Goal: Task Accomplishment & Management: Complete application form

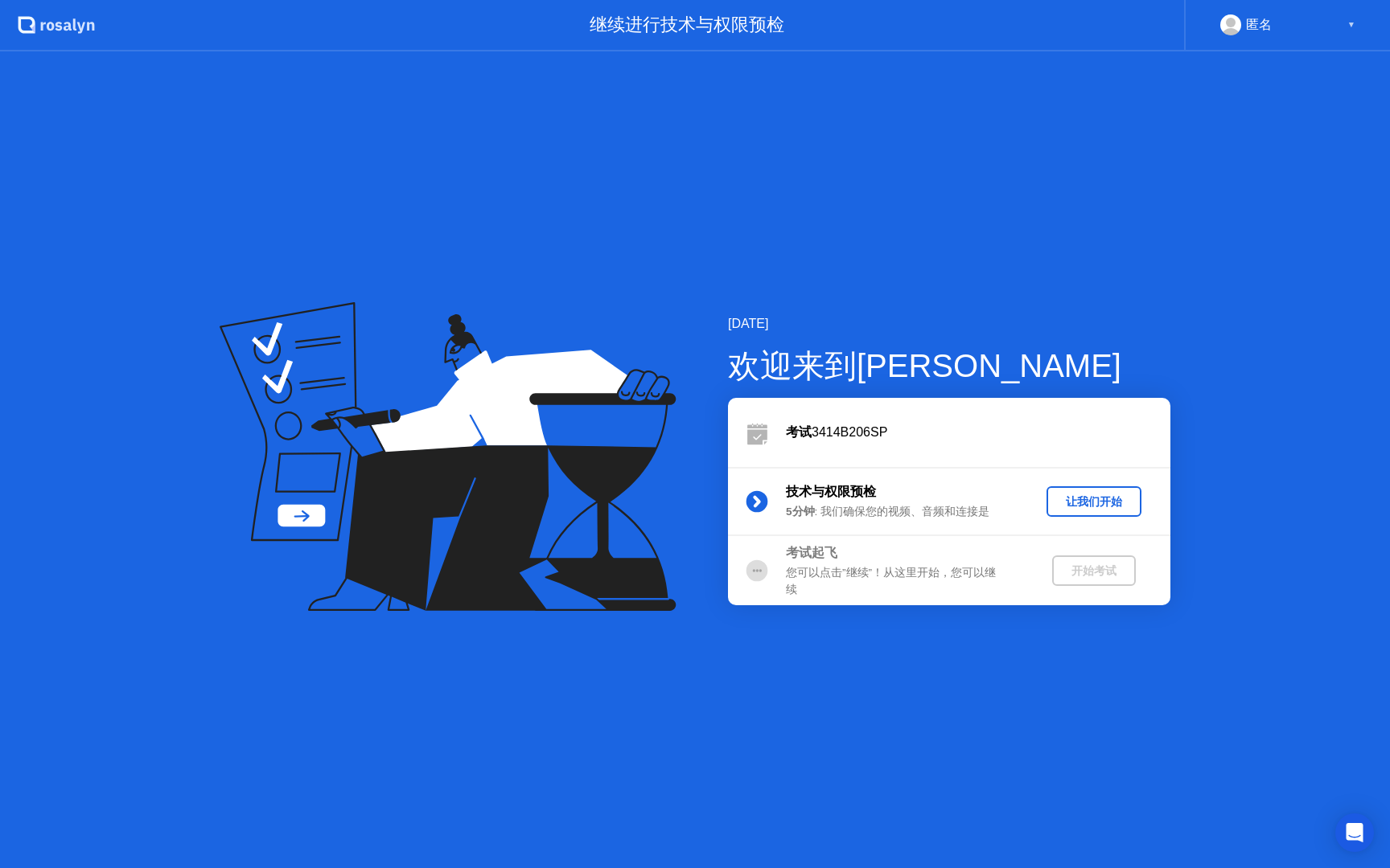
click at [1011, 132] on div "[DATE] 欢迎来到[PERSON_NAME] 3414B206SP 技术与权限预检 5分钟 : 我们确保您的视频、音频和连接是 让我们开始 考试起飞 您可…" at bounding box center [695, 459] width 1390 height 817
click at [1184, 241] on div "[DATE] 欢迎来到[PERSON_NAME] 3414B206SP 技术与权限预检 5分钟 : 我们确保您的视频、音频和连接是 让我们开始 考试起飞 您可…" at bounding box center [695, 459] width 1390 height 817
click at [1065, 494] on div "让我们开始" at bounding box center [1093, 502] width 82 height 15
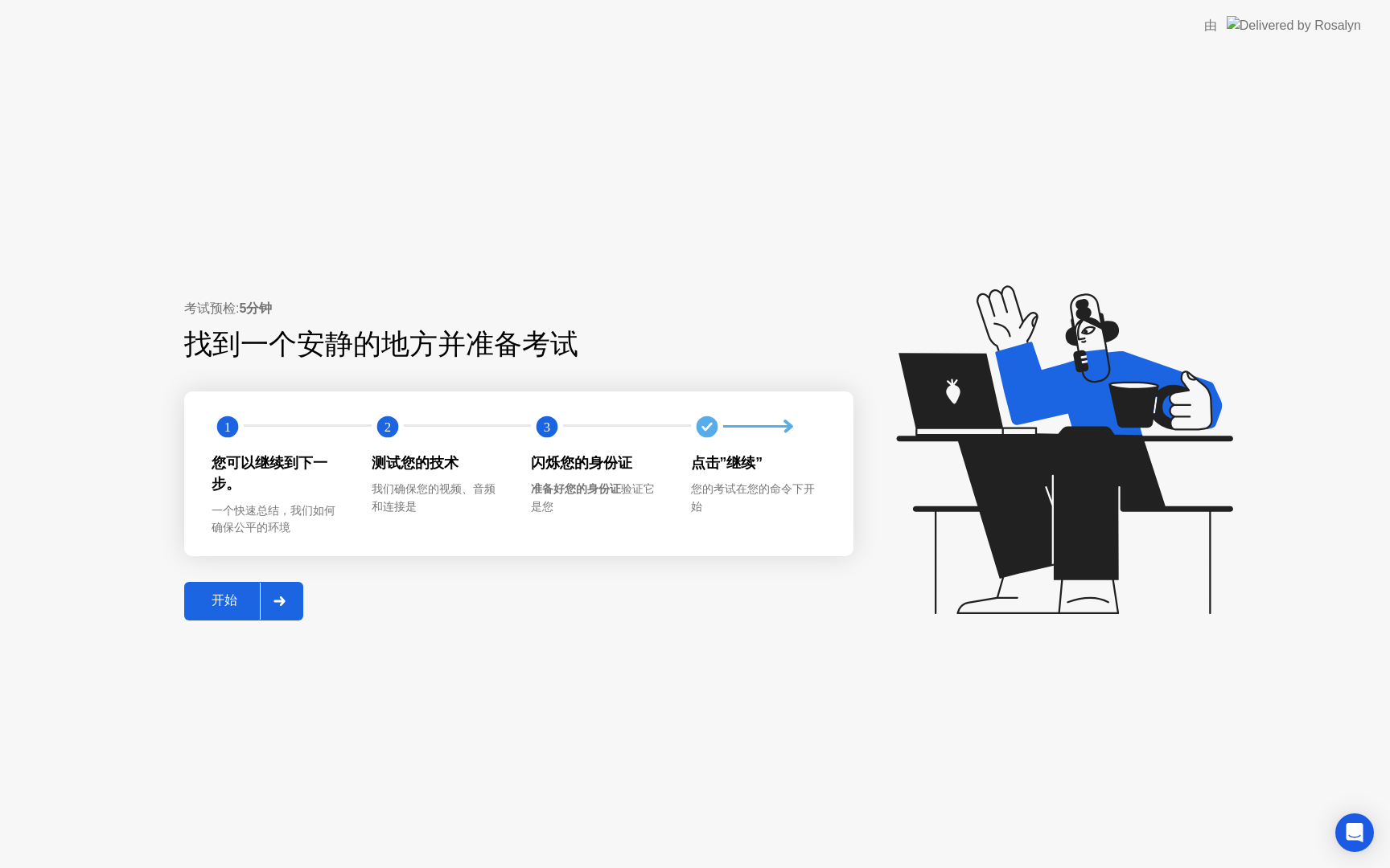
click at [242, 599] on div "开始" at bounding box center [224, 601] width 71 height 17
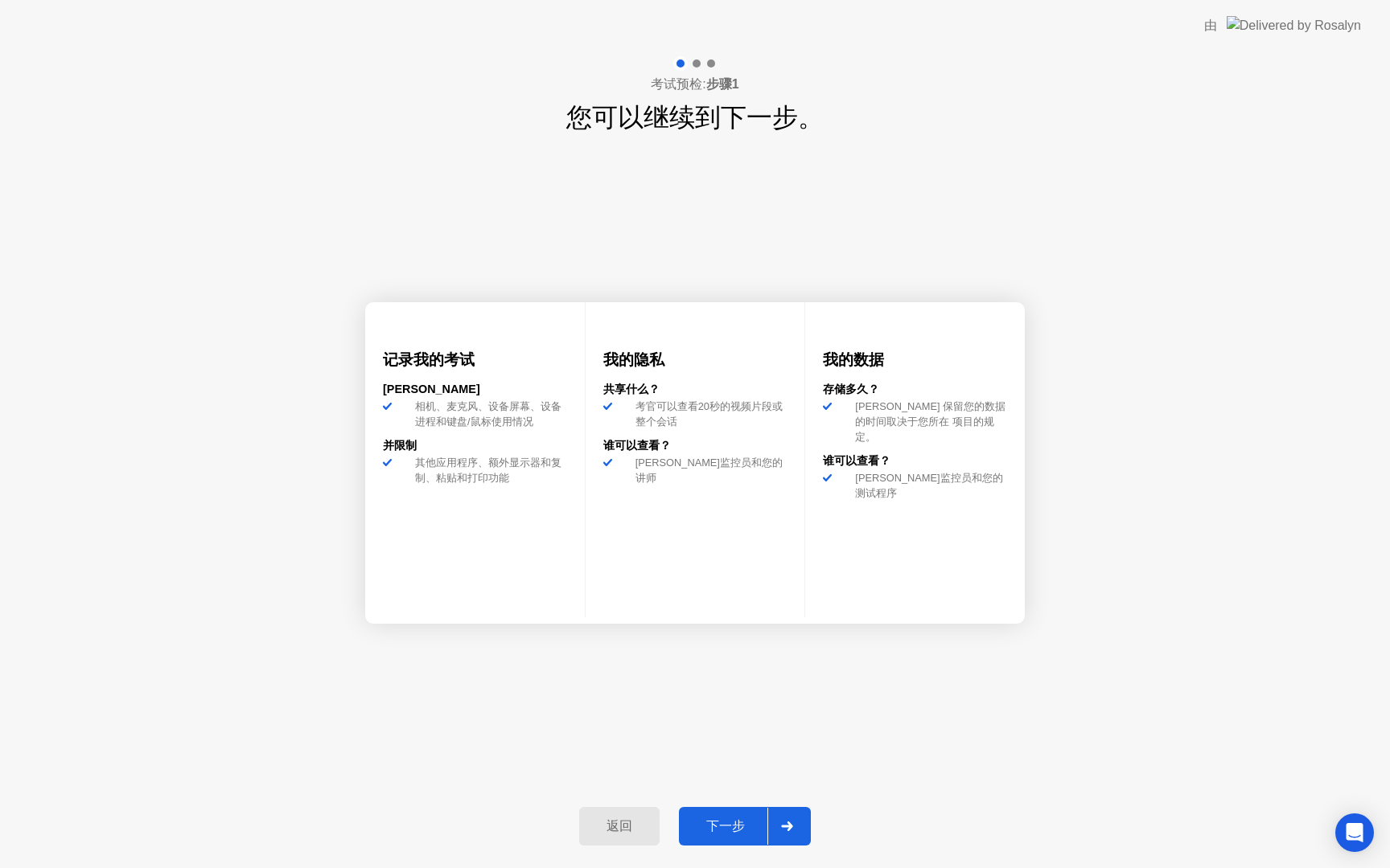
click at [765, 832] on div "下一步" at bounding box center [725, 827] width 84 height 17
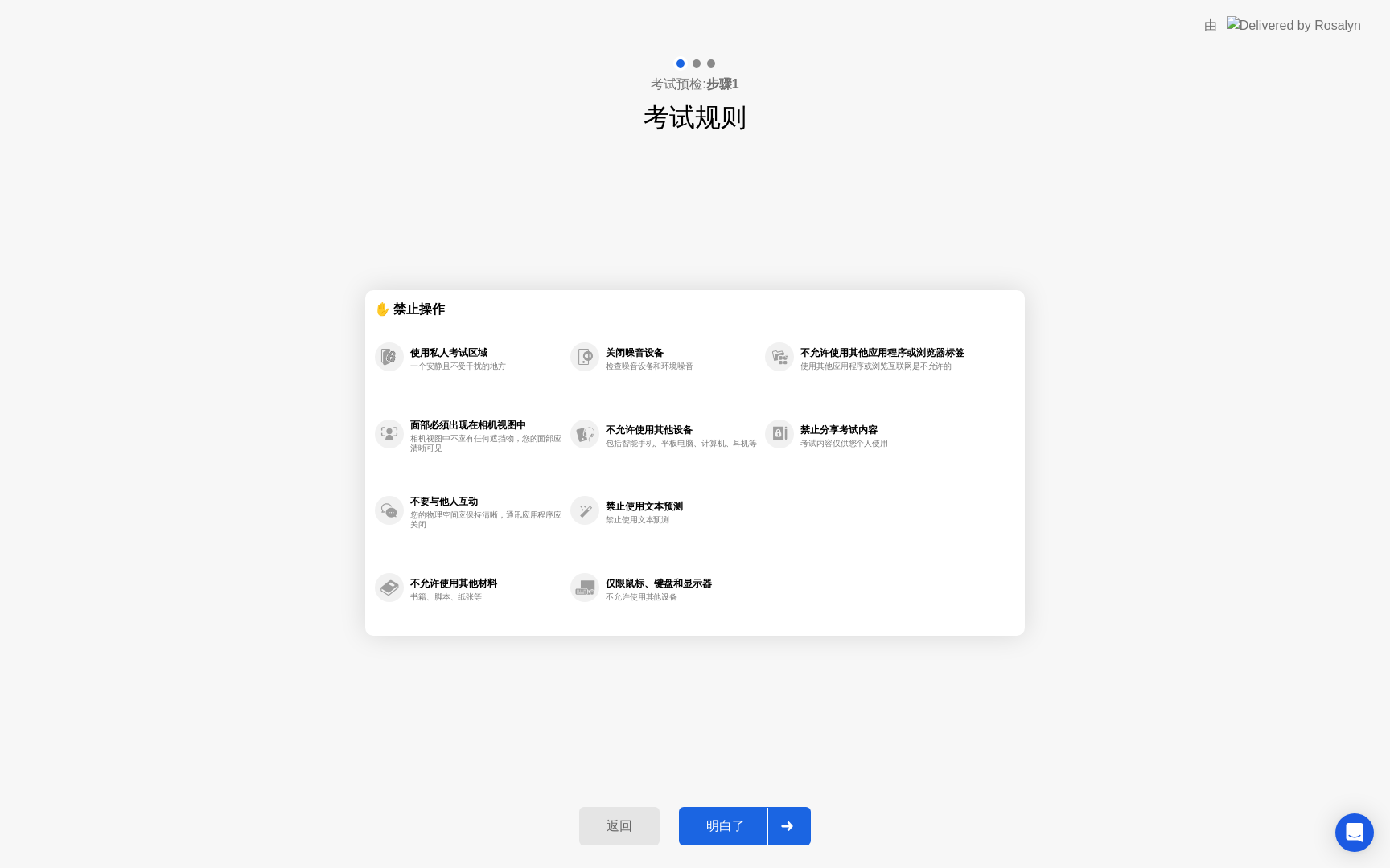
click at [767, 832] on div at bounding box center [786, 825] width 38 height 37
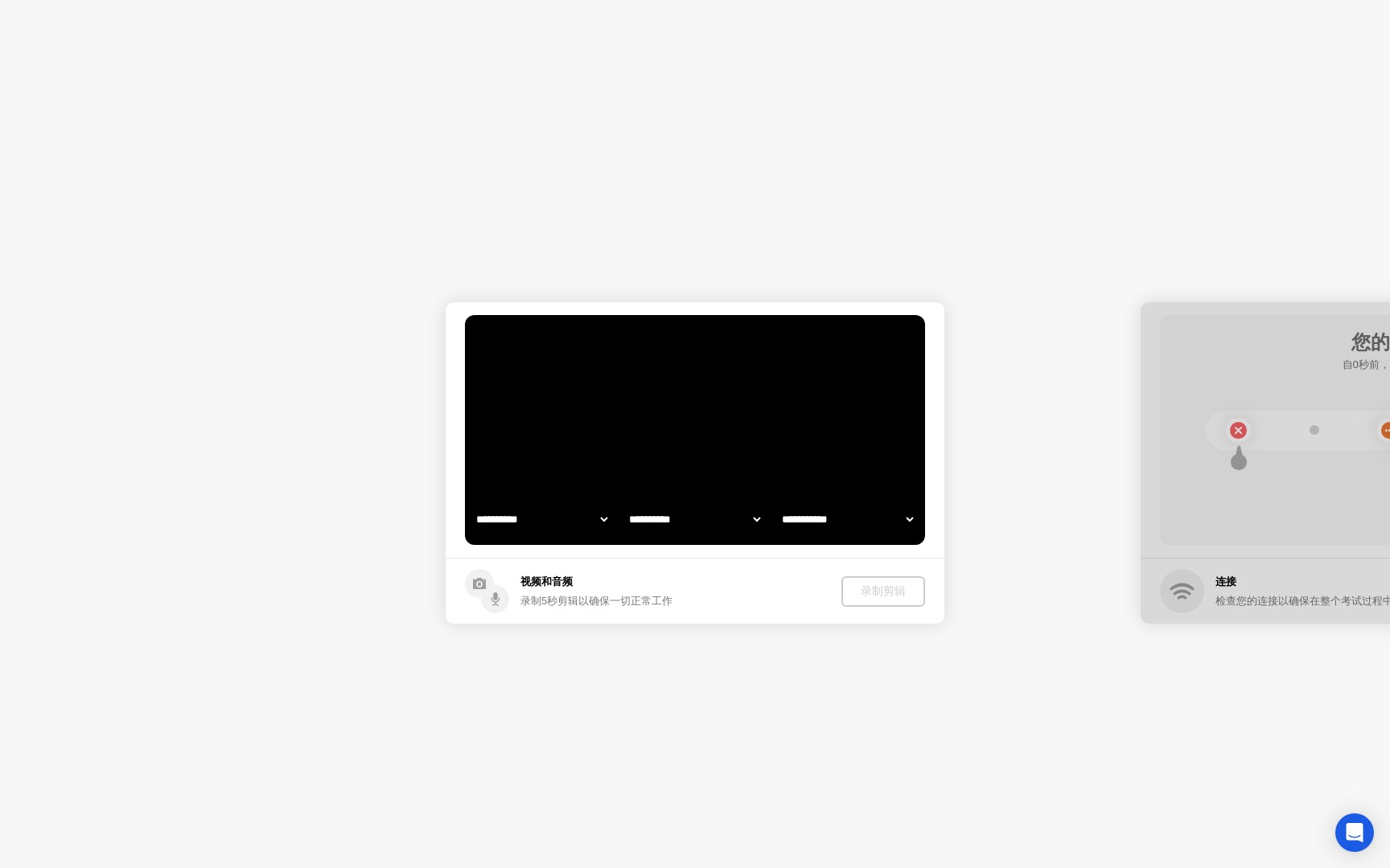
select select "**********"
select select "*******"
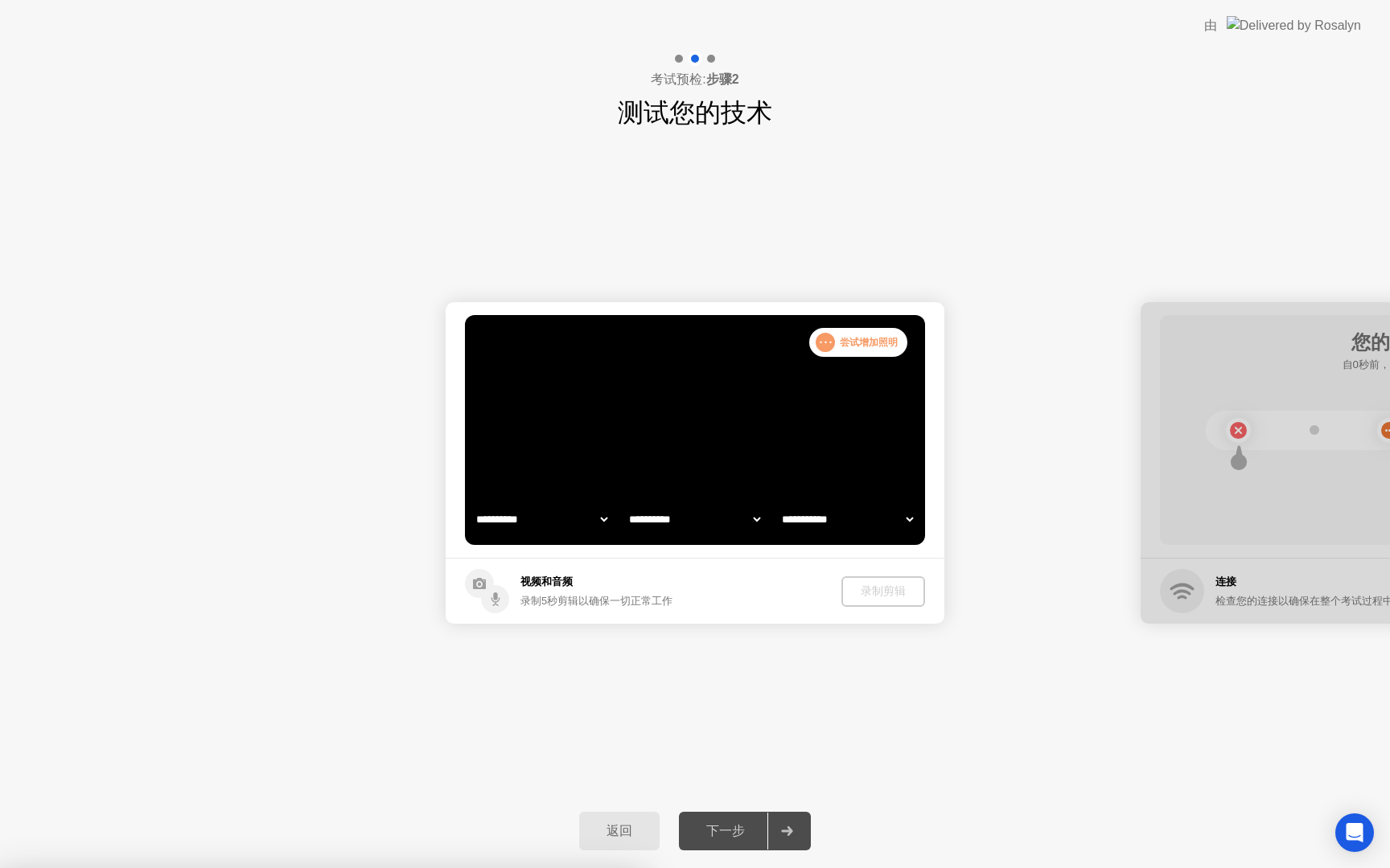
select select "**********"
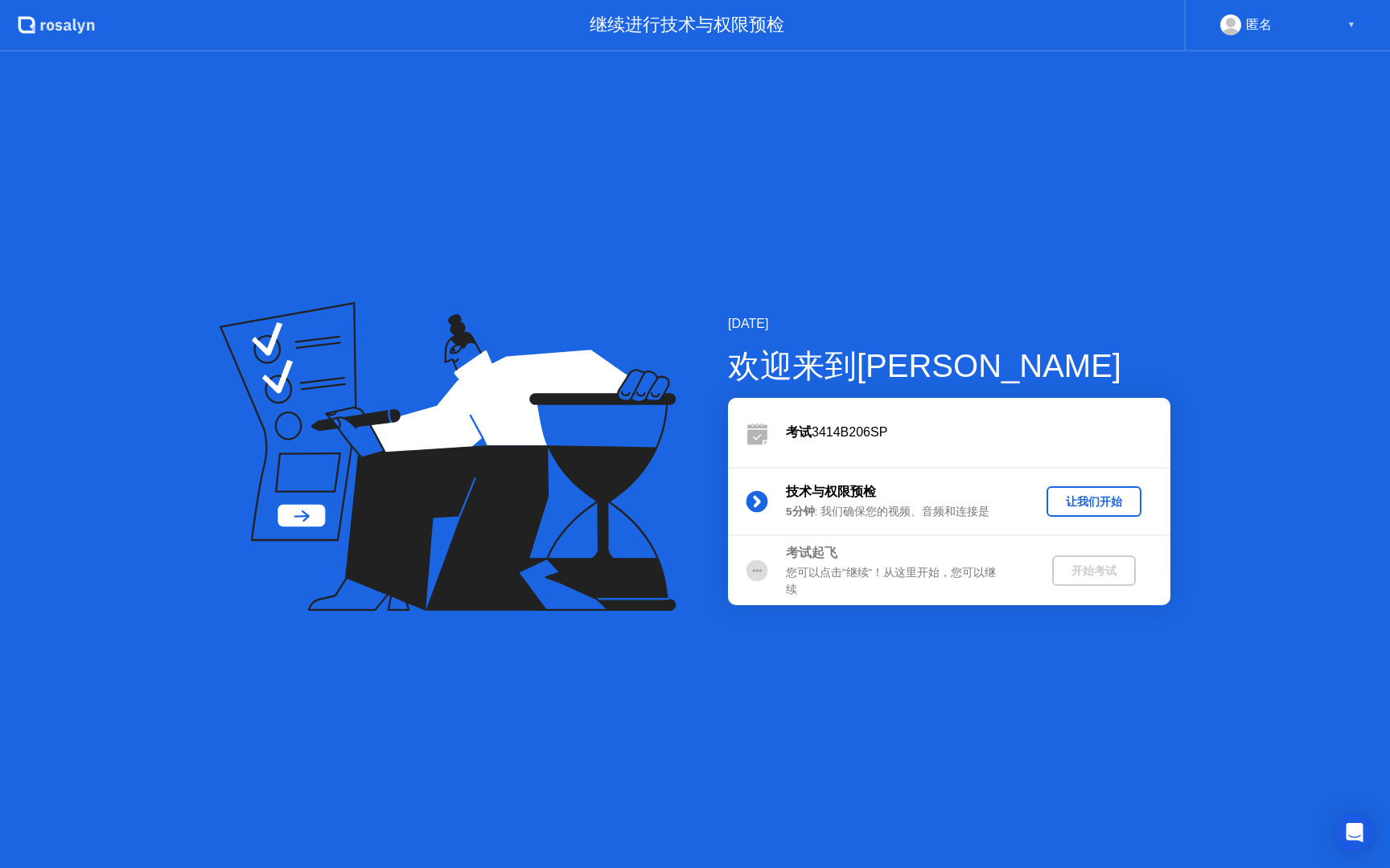
click at [1077, 496] on div "让我们开始" at bounding box center [1093, 502] width 82 height 15
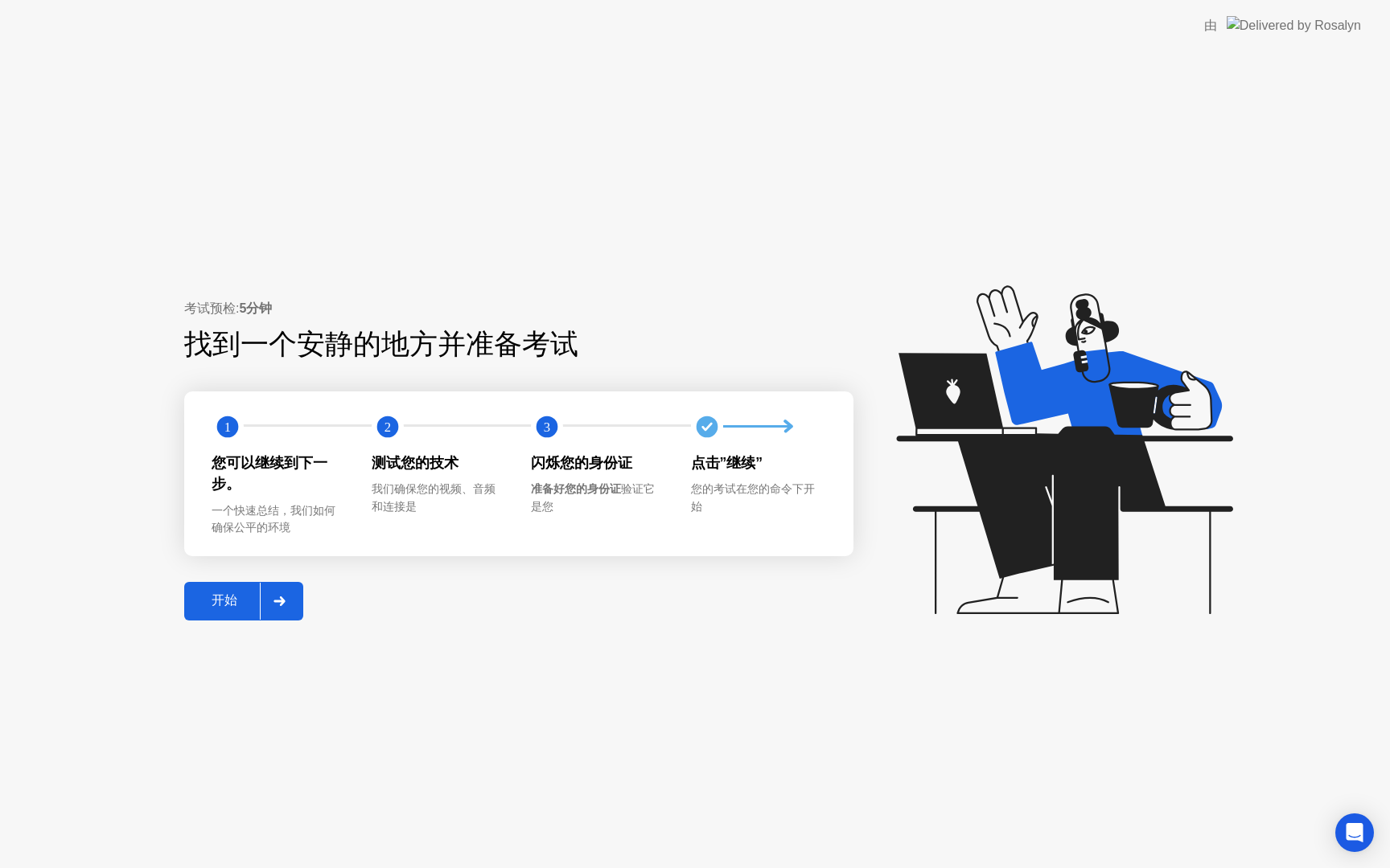
click at [250, 600] on div "开始" at bounding box center [224, 601] width 71 height 17
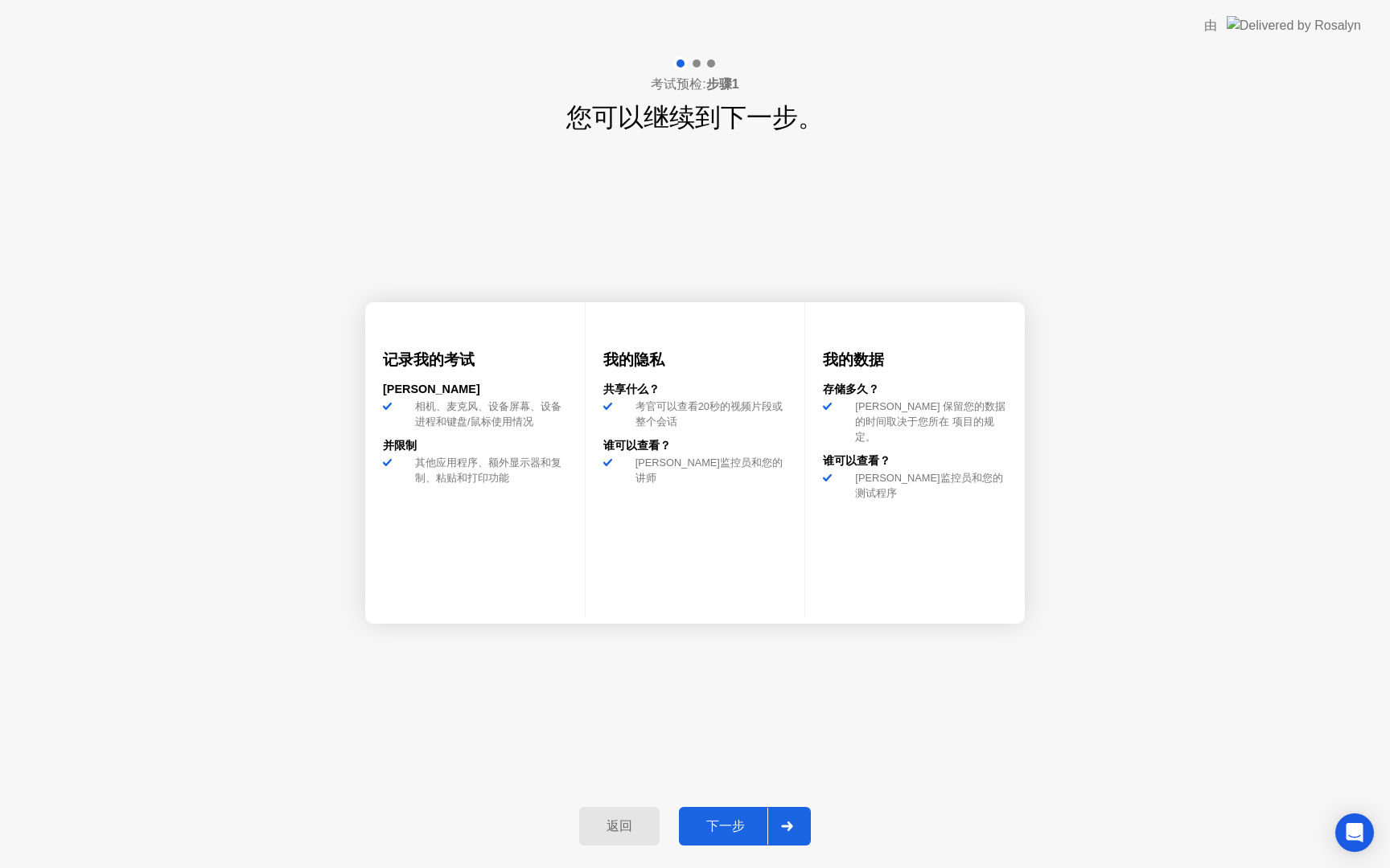
click at [767, 819] on div at bounding box center [786, 825] width 38 height 37
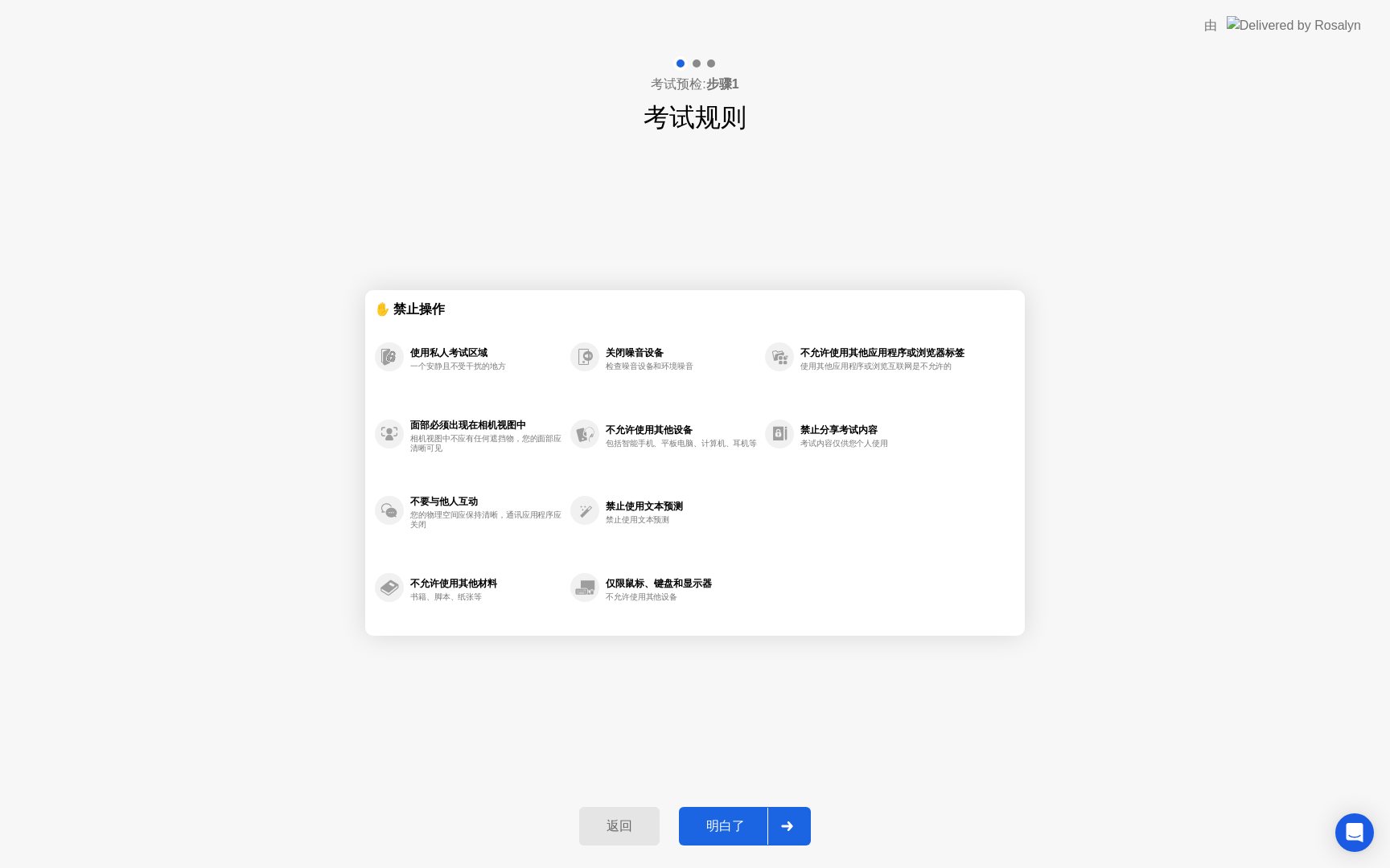
click at [767, 819] on div at bounding box center [786, 825] width 38 height 37
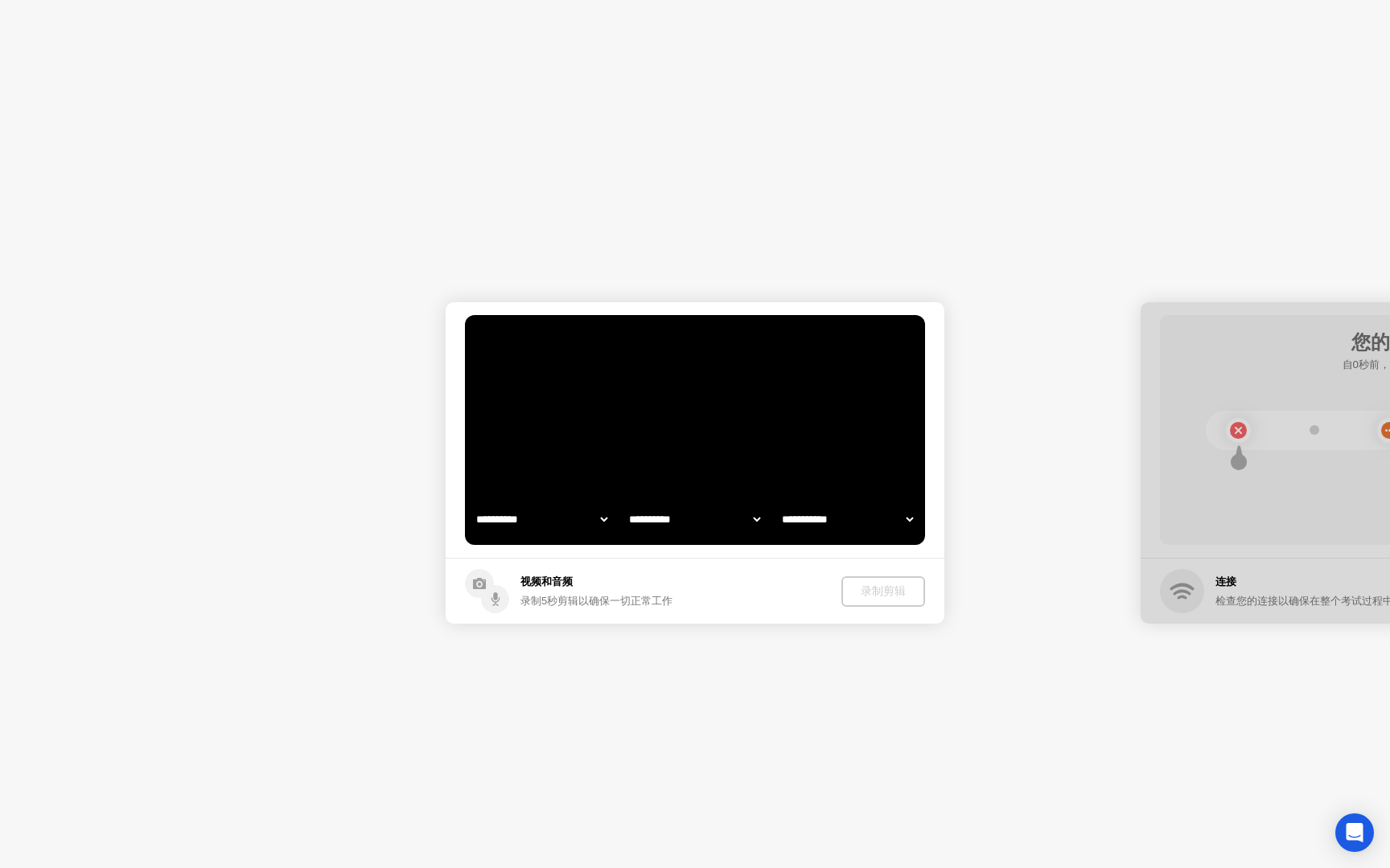
select select "**********"
select select "*******"
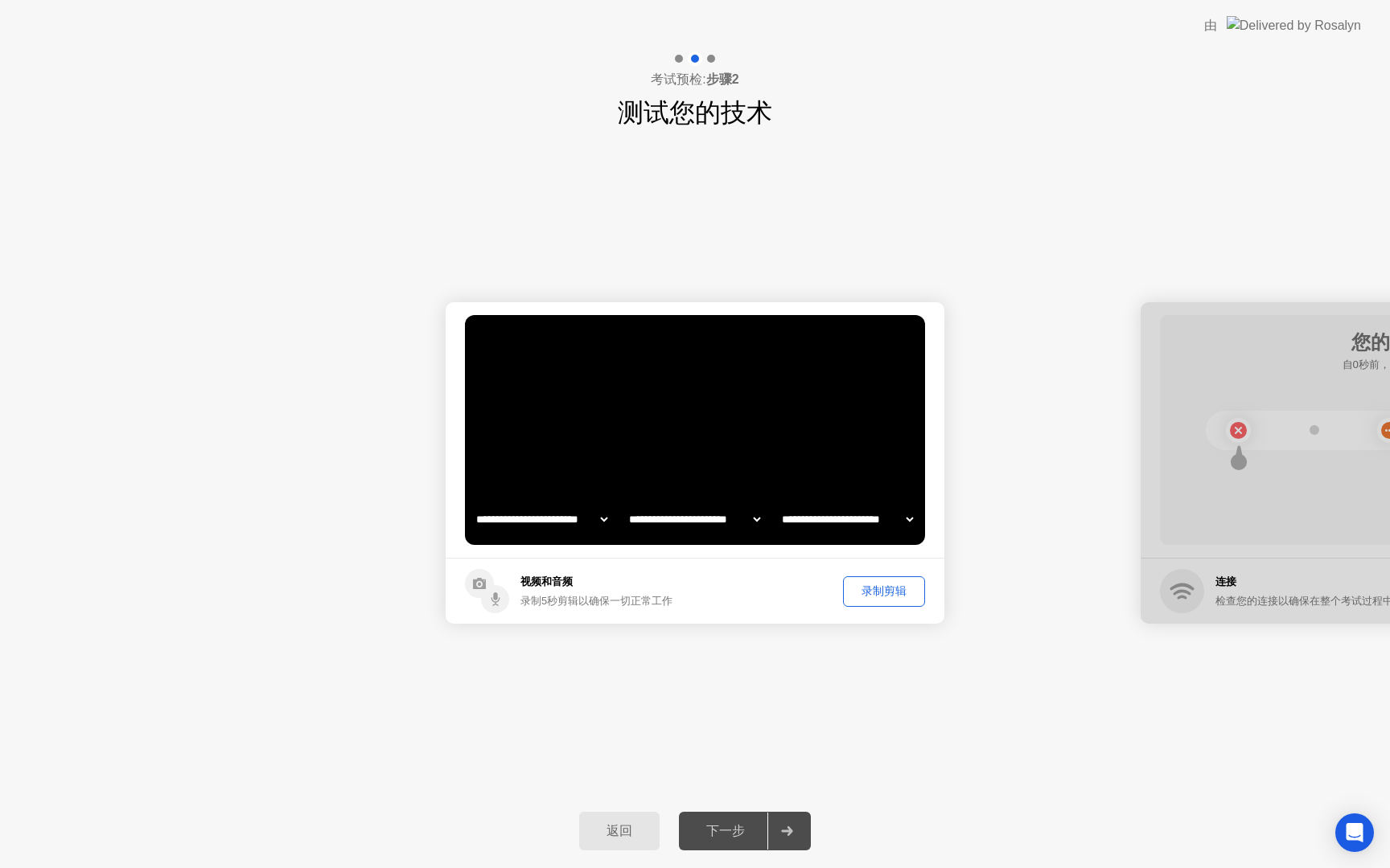
click at [732, 834] on div "下一步" at bounding box center [725, 831] width 84 height 17
click at [896, 588] on div "录制剪辑" at bounding box center [884, 591] width 71 height 15
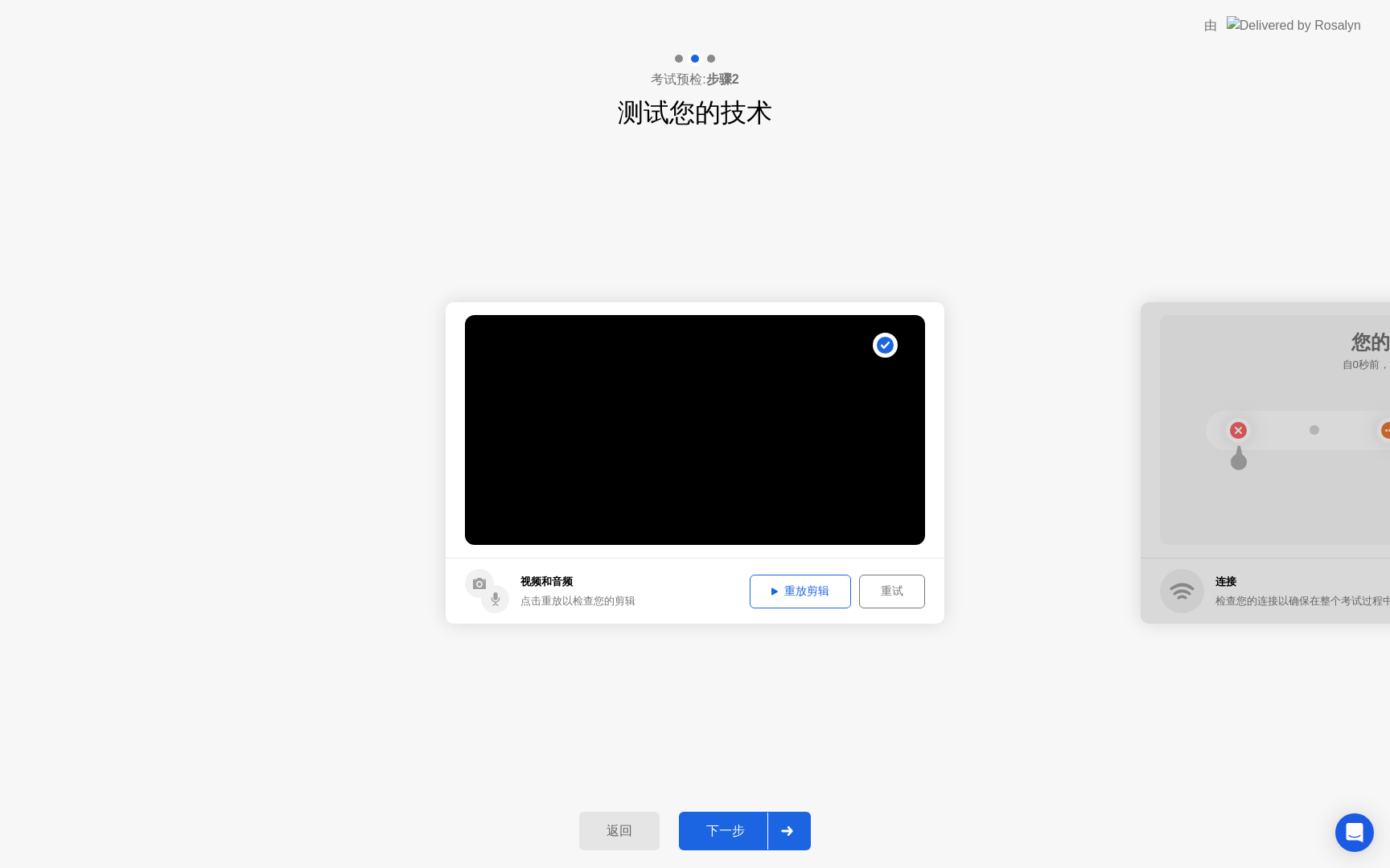
click at [808, 588] on div "重放剪辑" at bounding box center [800, 591] width 90 height 15
click at [775, 592] on icon at bounding box center [775, 591] width 7 height 7
click at [797, 592] on div "重放剪辑" at bounding box center [800, 591] width 90 height 15
click at [880, 592] on div "重试" at bounding box center [891, 591] width 55 height 15
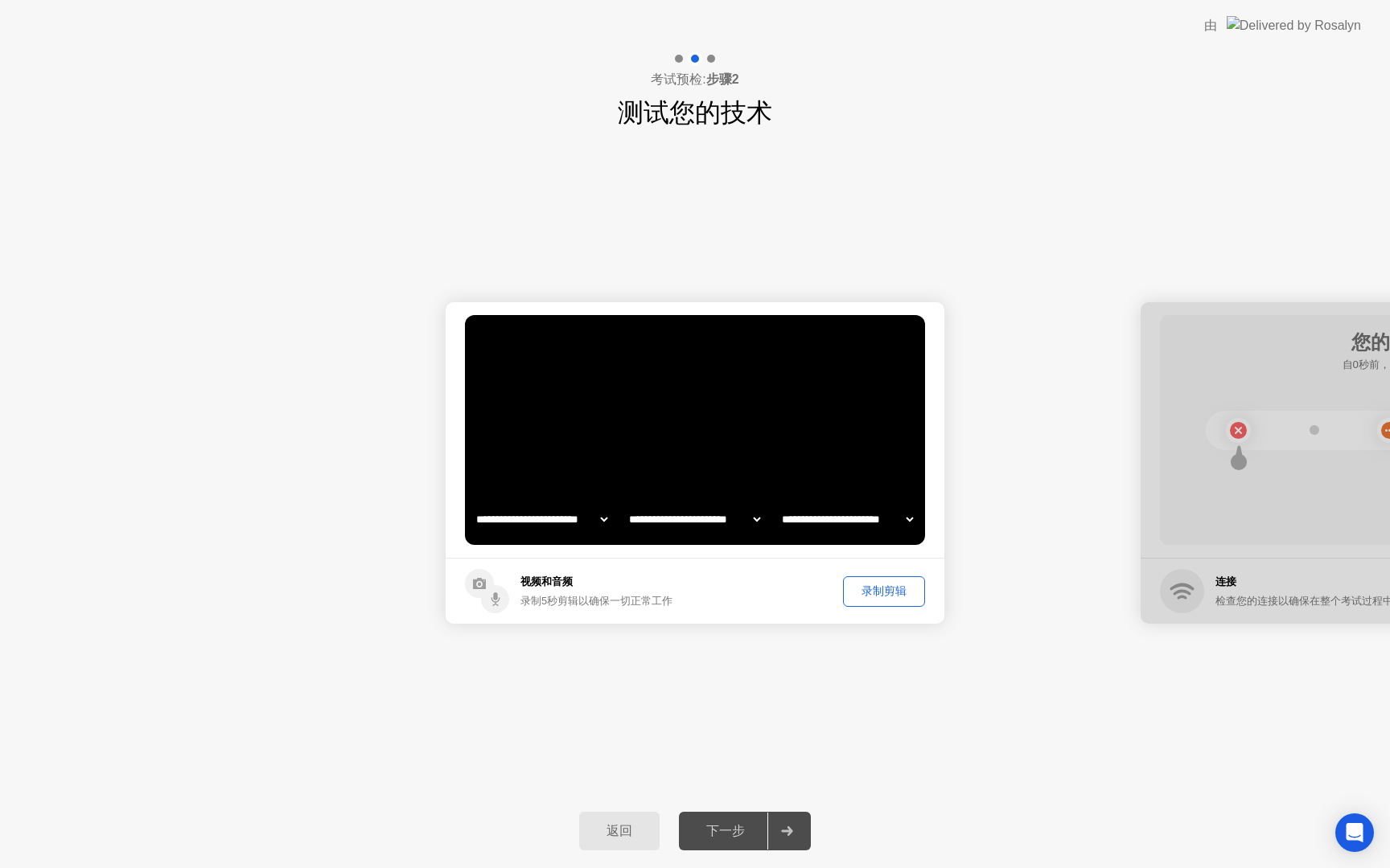
click at [877, 590] on div "录制剪辑" at bounding box center [884, 591] width 71 height 15
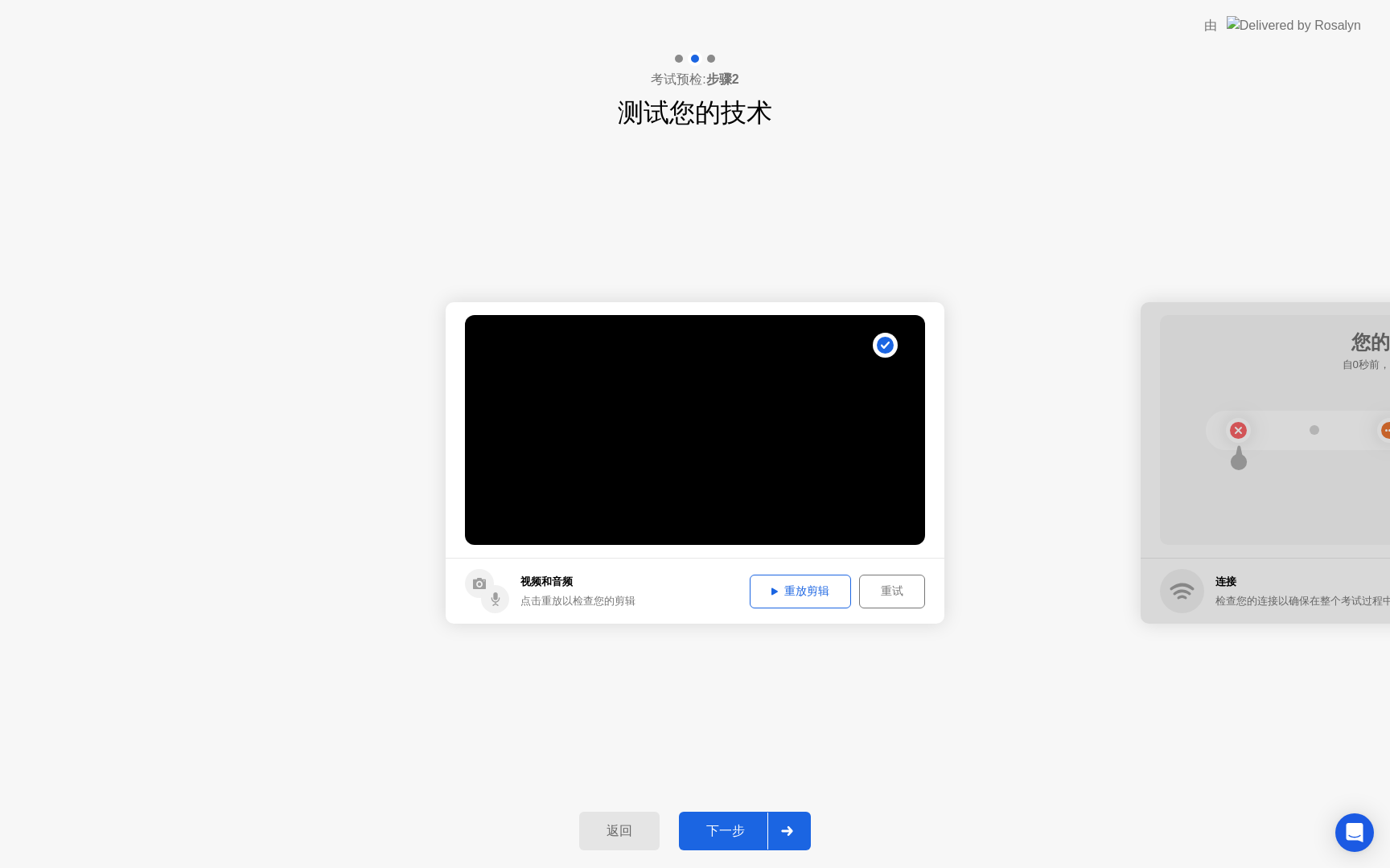
click at [770, 584] on div "重放剪辑" at bounding box center [800, 591] width 90 height 15
click at [891, 593] on div "重试" at bounding box center [891, 591] width 55 height 15
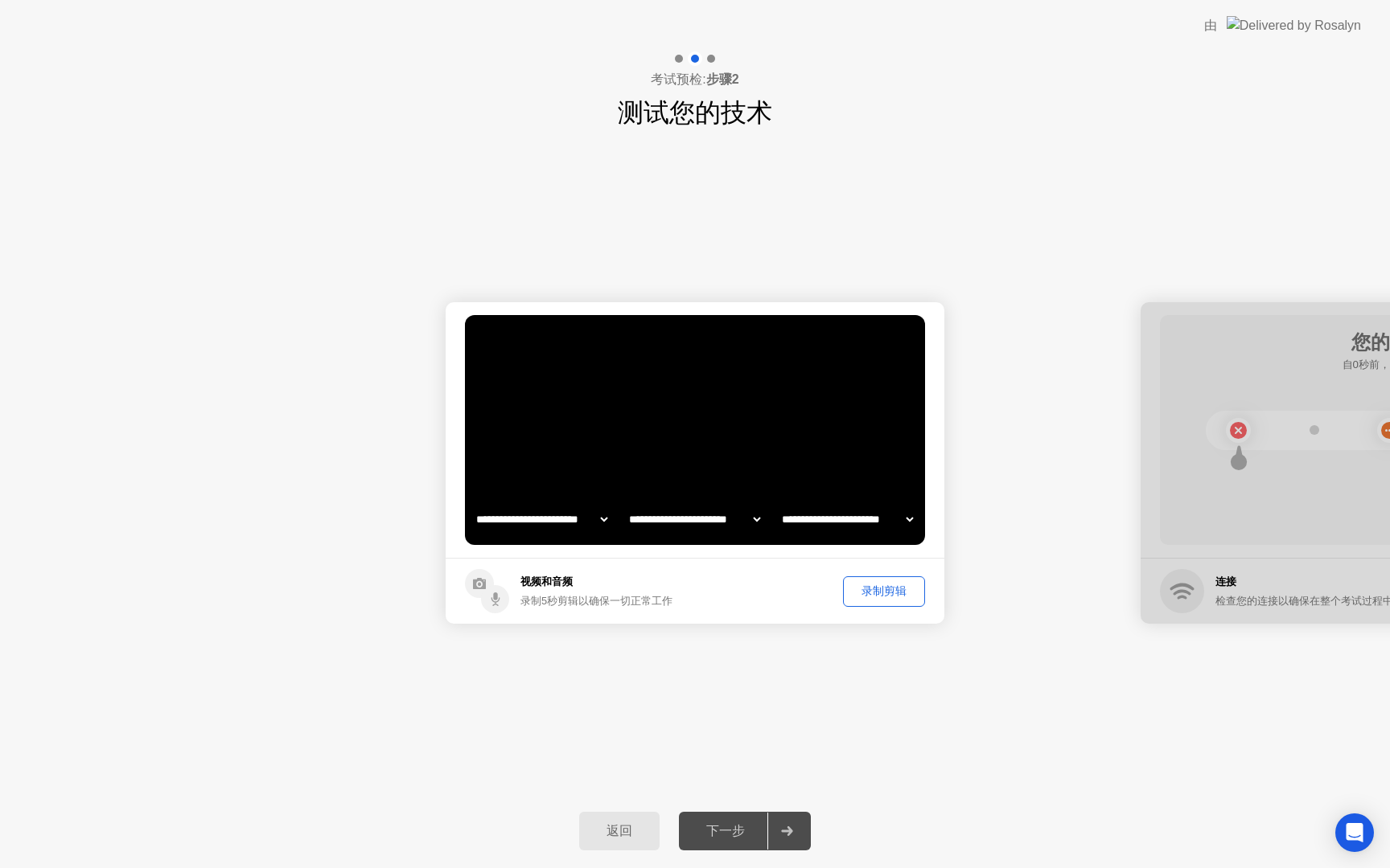
click at [882, 586] on div "录制剪辑" at bounding box center [884, 591] width 71 height 15
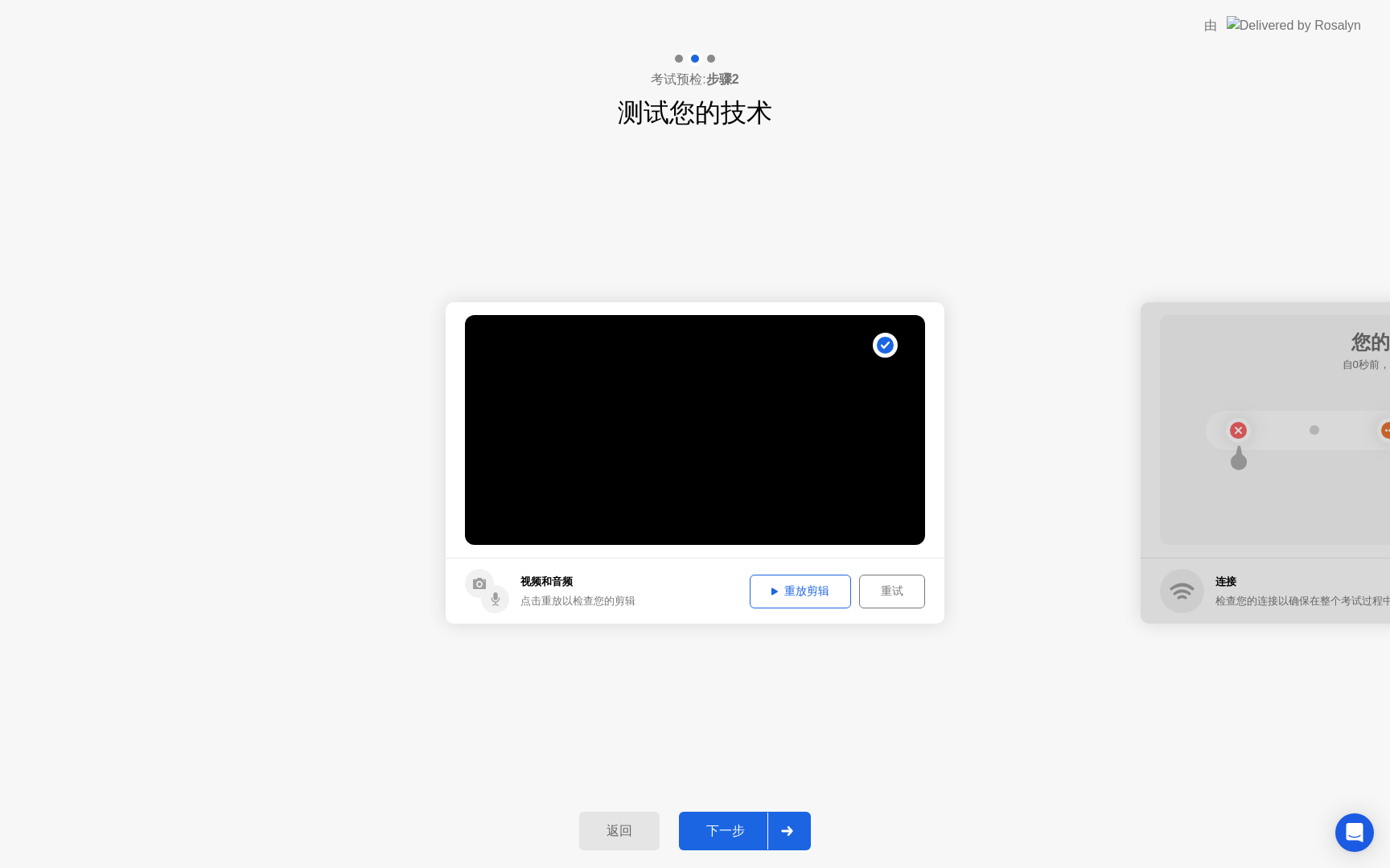
click at [805, 591] on div "重放剪辑" at bounding box center [800, 591] width 90 height 15
click at [771, 594] on icon at bounding box center [775, 591] width 7 height 8
click at [748, 827] on div "下一步" at bounding box center [725, 831] width 84 height 17
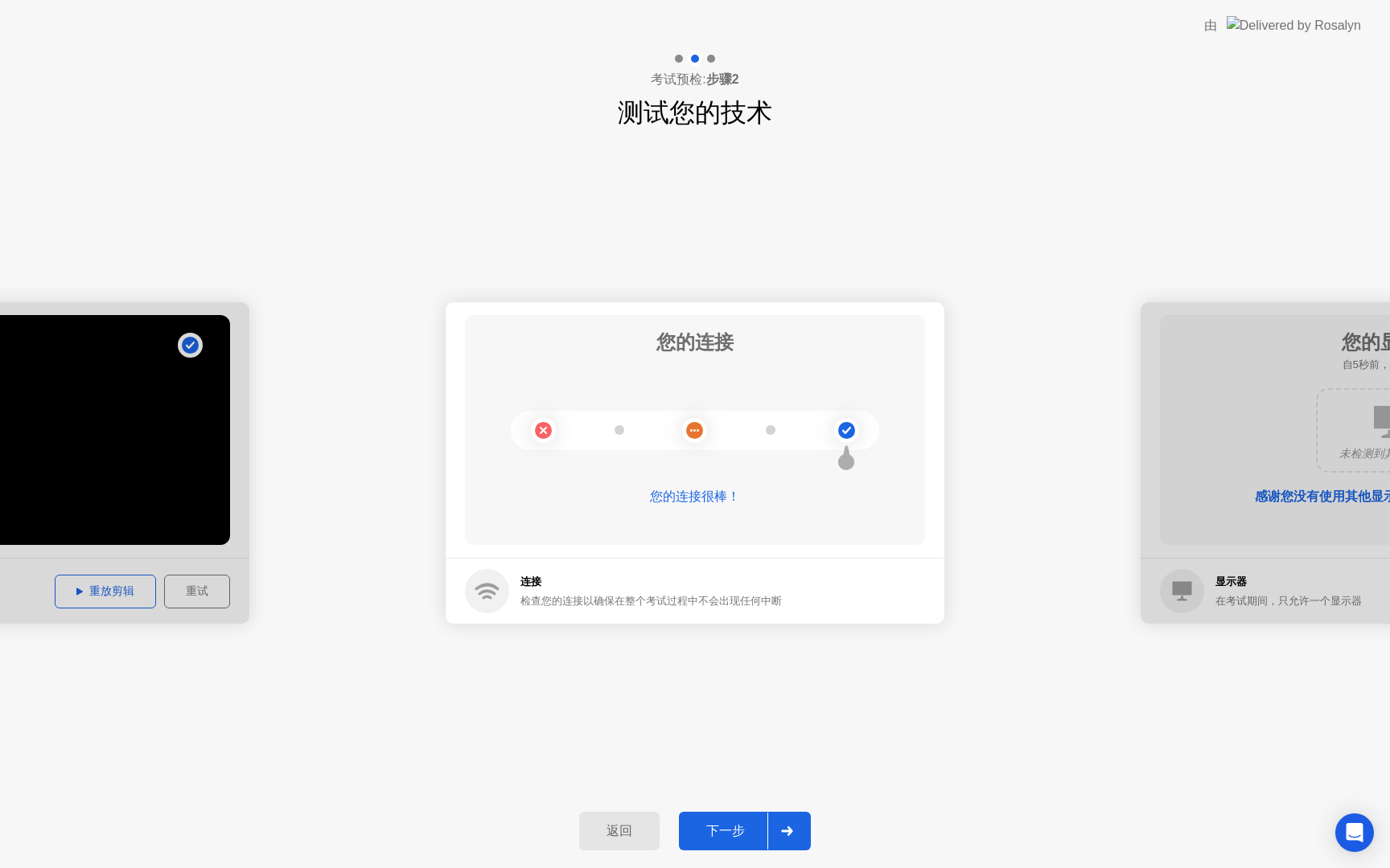
drag, startPoint x: 1108, startPoint y: 290, endPoint x: 1012, endPoint y: 365, distance: 121.8
click at [745, 825] on div "下一步" at bounding box center [725, 831] width 84 height 17
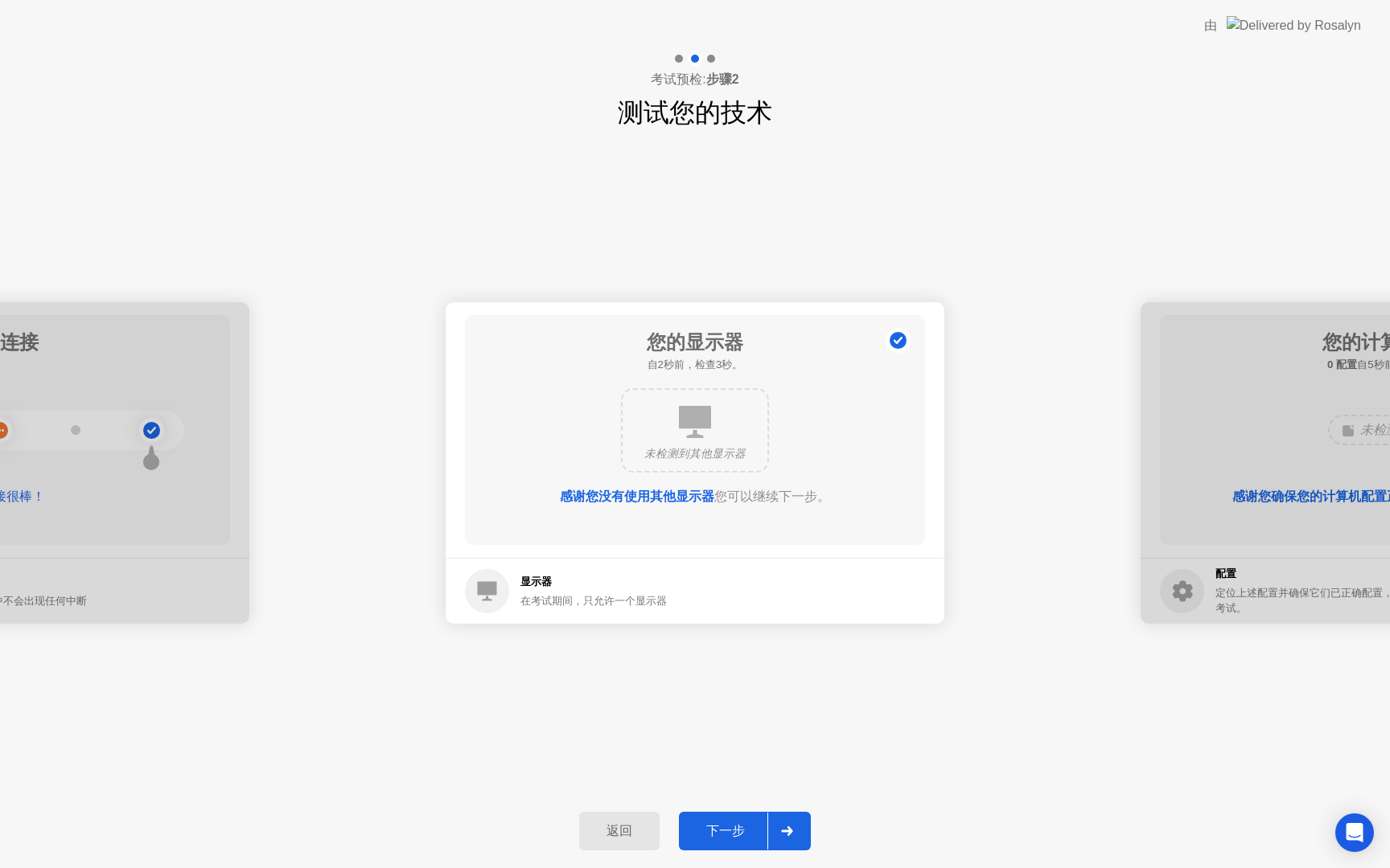
click at [738, 835] on div "下一步" at bounding box center [725, 831] width 84 height 17
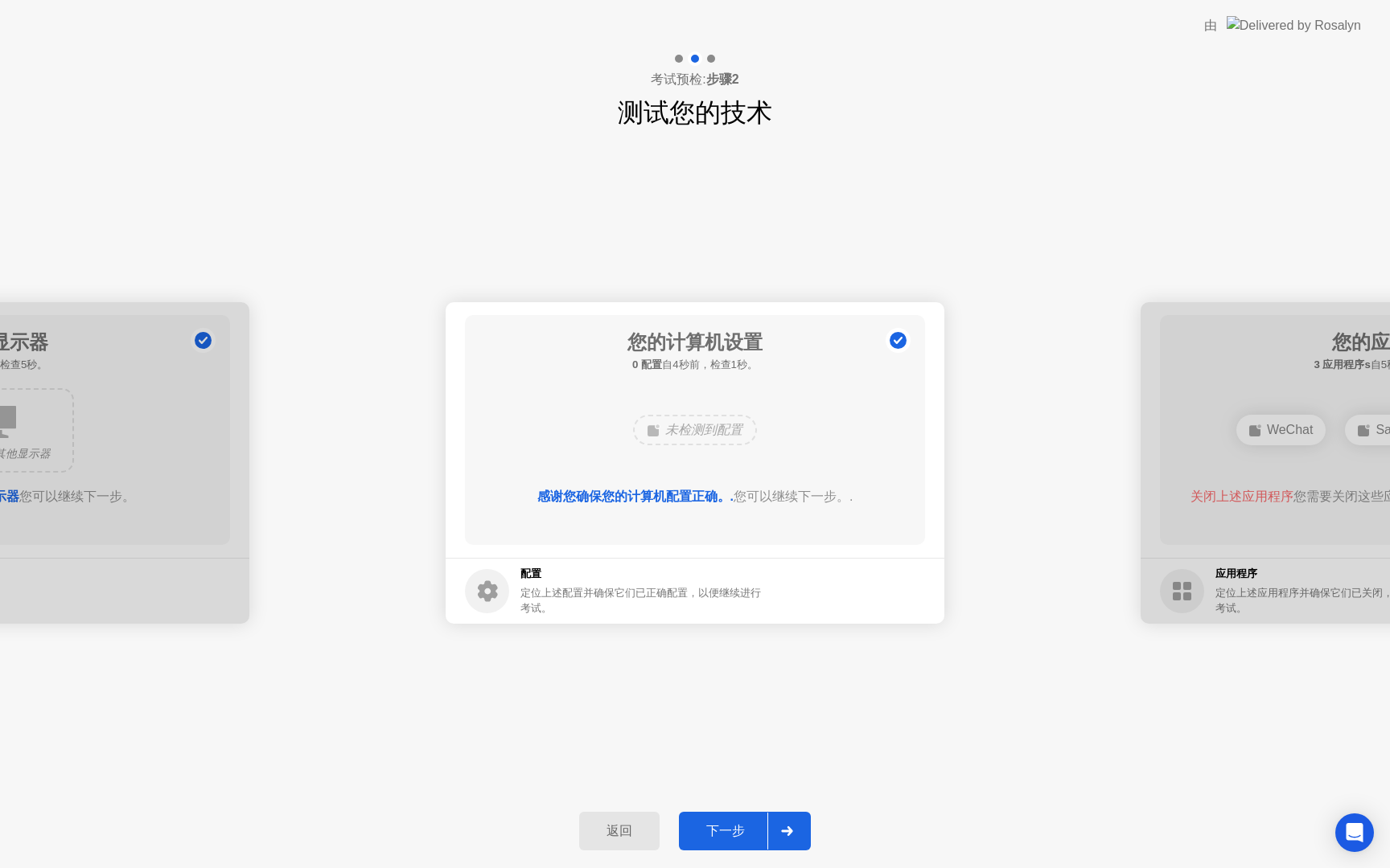
click at [738, 835] on div "下一步" at bounding box center [725, 831] width 84 height 17
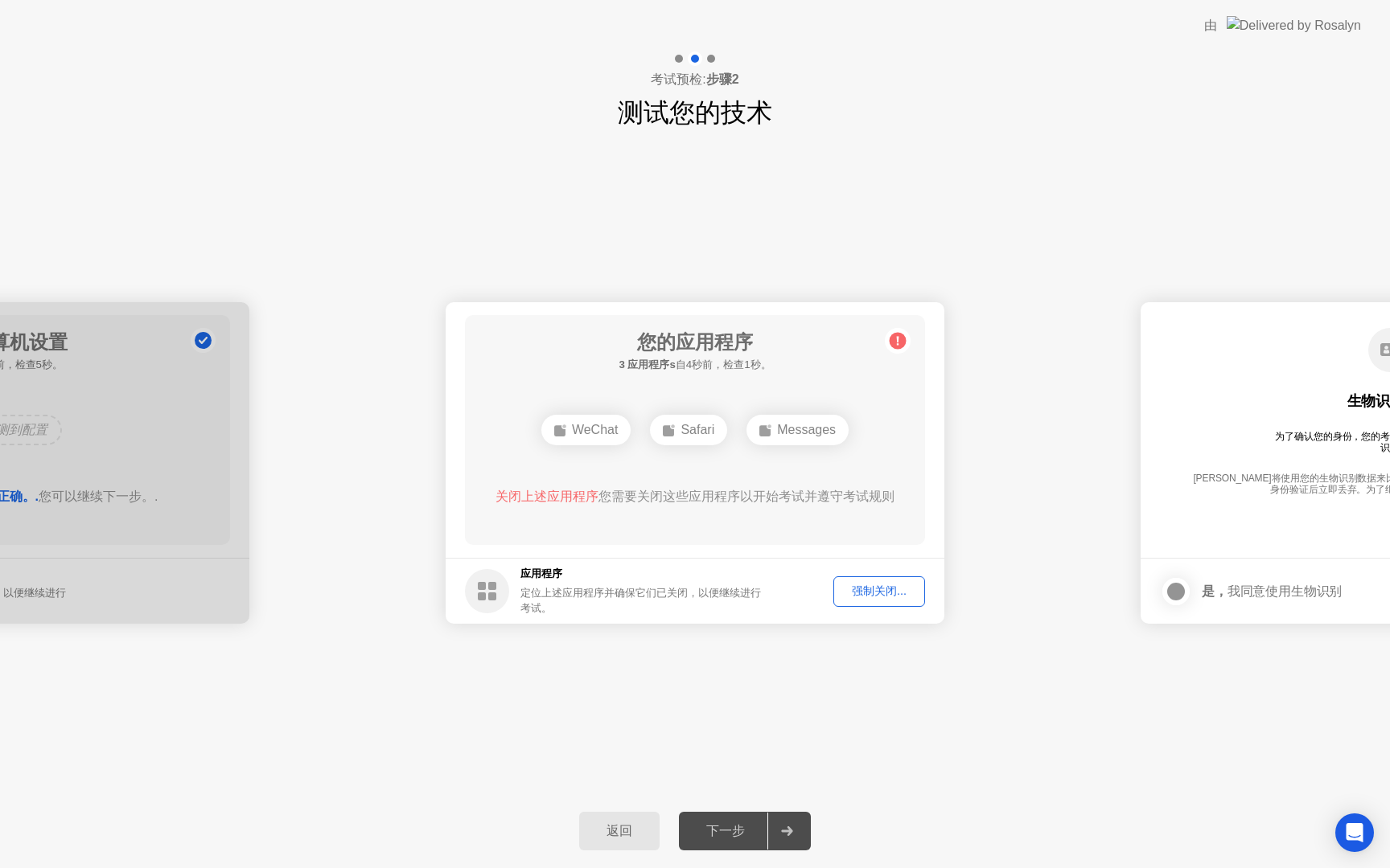
click at [871, 592] on div "强制关闭..." at bounding box center [879, 591] width 80 height 15
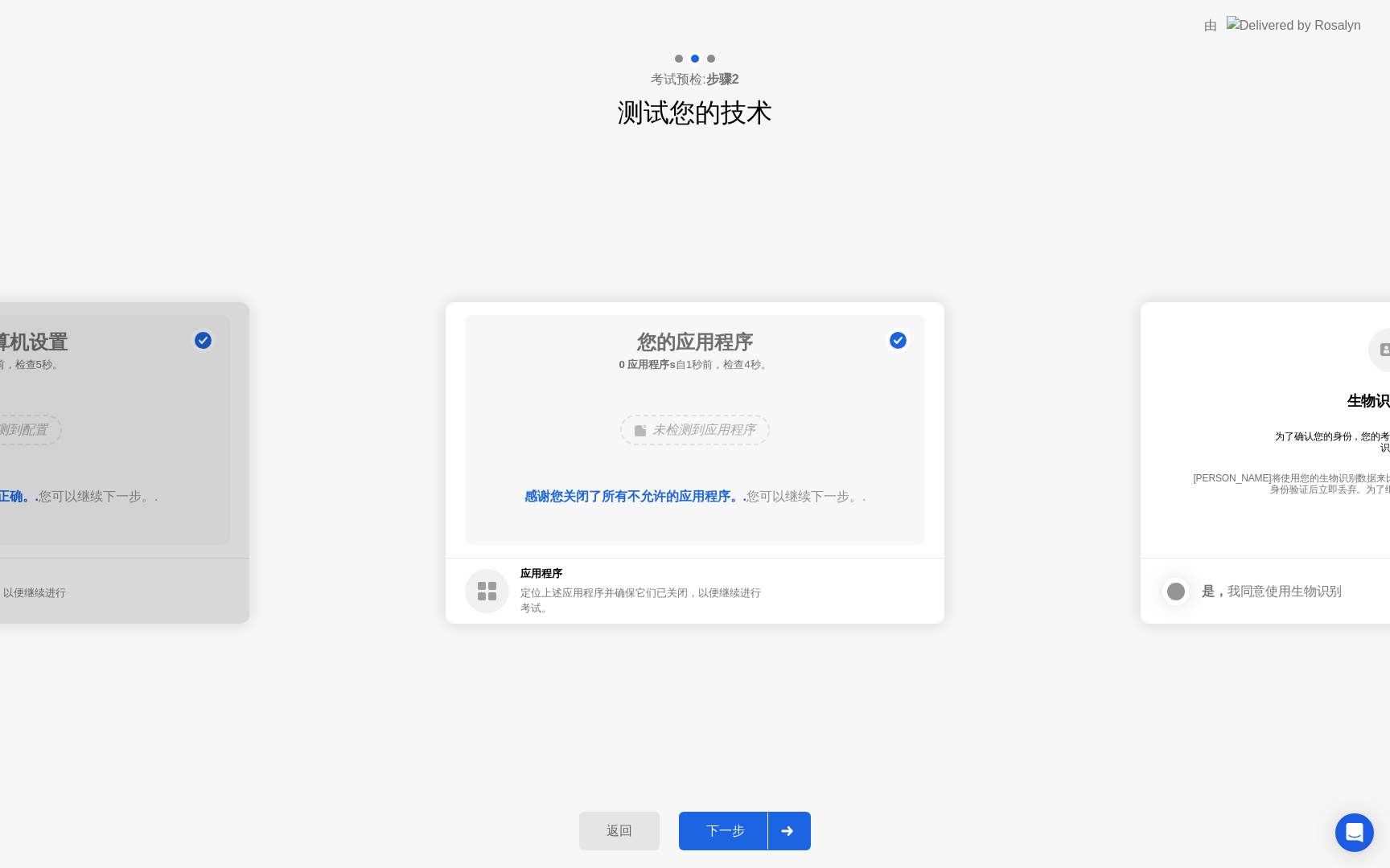
click at [767, 836] on div at bounding box center [786, 831] width 38 height 37
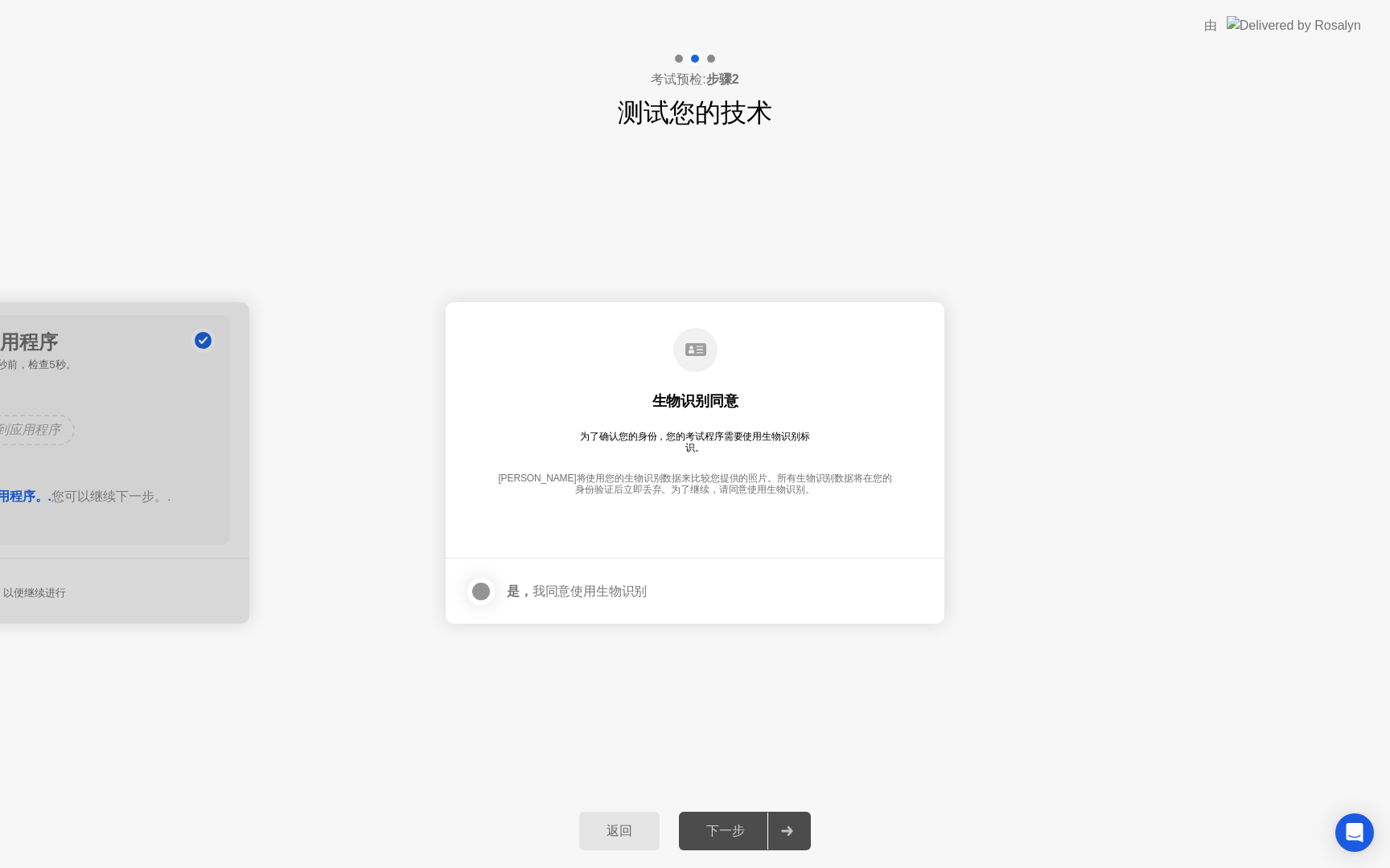
click at [480, 592] on div at bounding box center [481, 591] width 20 height 20
click at [774, 841] on div at bounding box center [786, 831] width 38 height 37
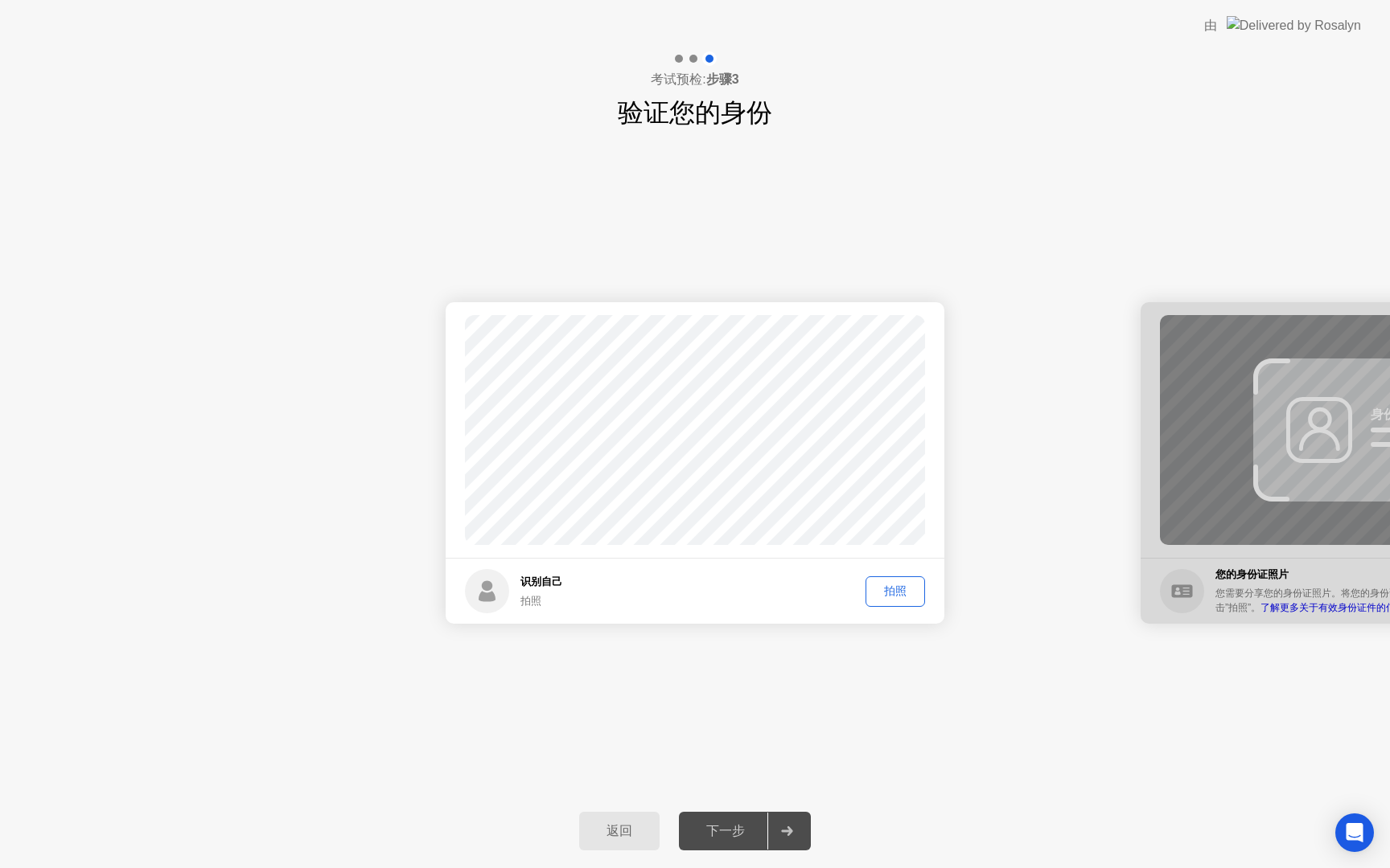
click at [747, 834] on div "下一步" at bounding box center [725, 831] width 84 height 17
click at [746, 831] on div "下一步" at bounding box center [725, 831] width 84 height 17
click at [889, 581] on button "拍照" at bounding box center [895, 592] width 60 height 31
click at [891, 589] on div "重拍" at bounding box center [895, 591] width 49 height 15
click at [885, 587] on div "拍照" at bounding box center [895, 591] width 49 height 15
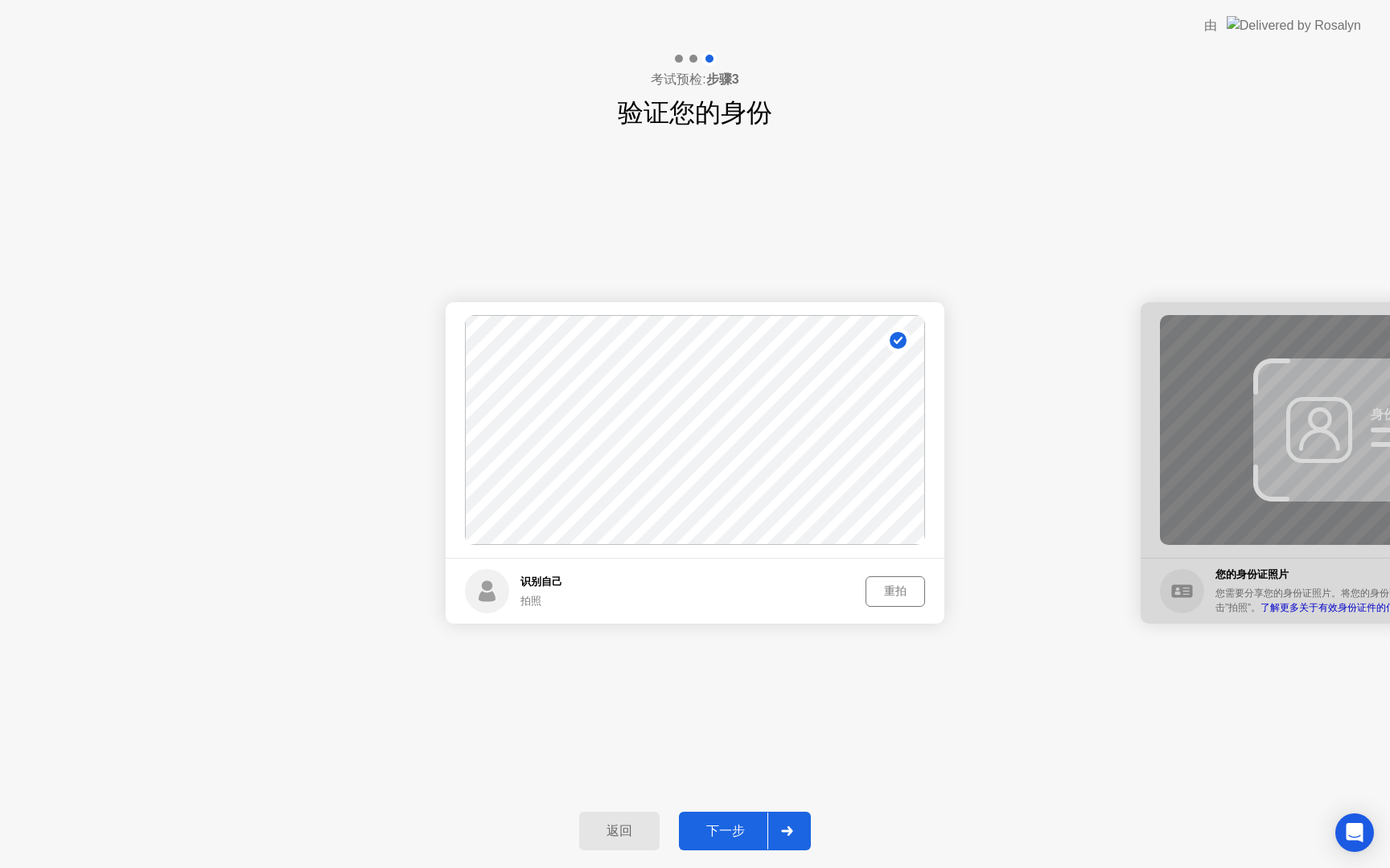
click at [897, 587] on div "重拍" at bounding box center [895, 591] width 49 height 15
click at [892, 588] on div "拍照" at bounding box center [895, 591] width 49 height 15
click at [896, 590] on div "重拍" at bounding box center [895, 591] width 49 height 15
click at [896, 592] on div "拍照" at bounding box center [895, 591] width 49 height 15
click at [744, 830] on div "下一步" at bounding box center [725, 831] width 84 height 17
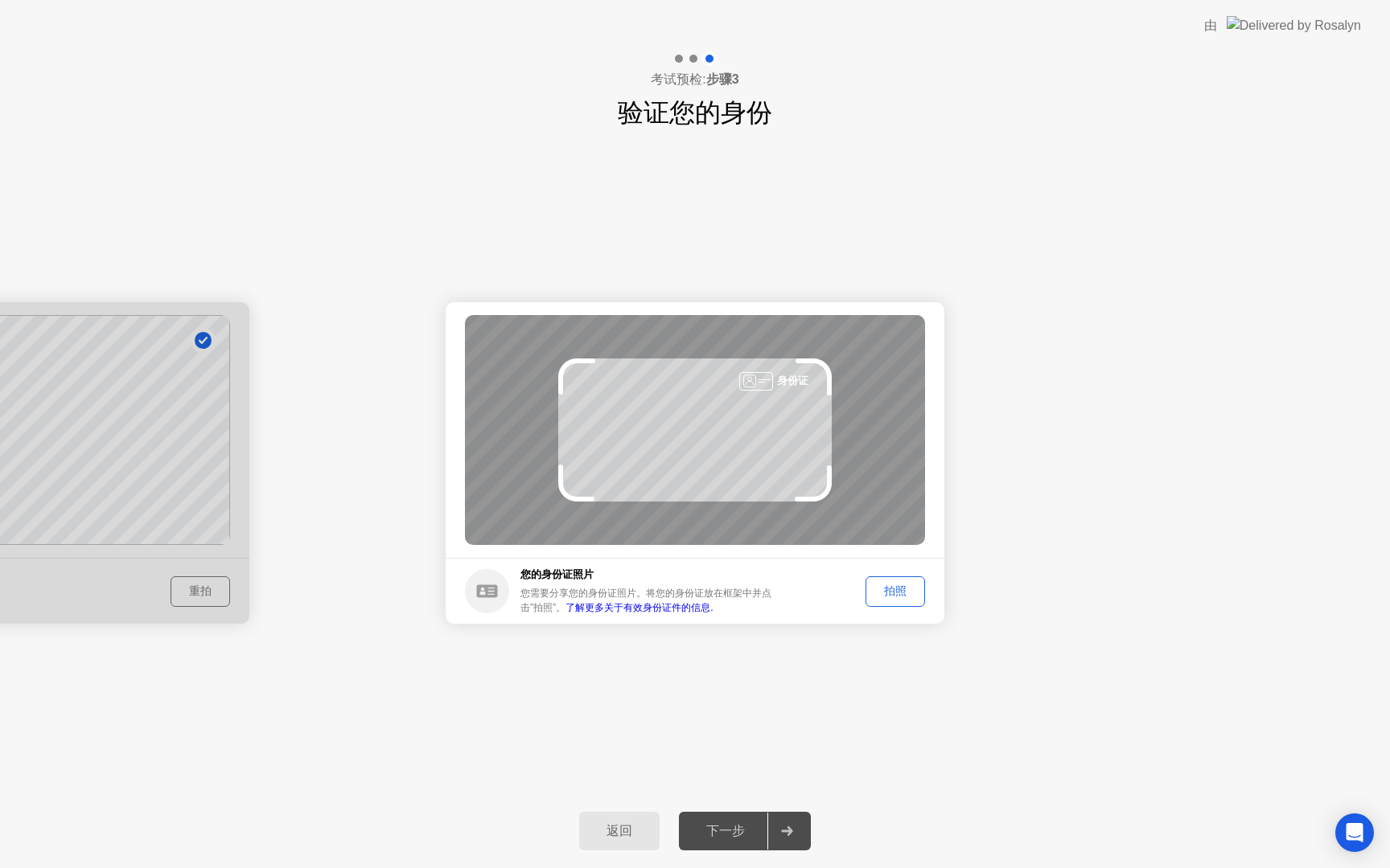
click at [880, 595] on div "拍照" at bounding box center [895, 591] width 49 height 15
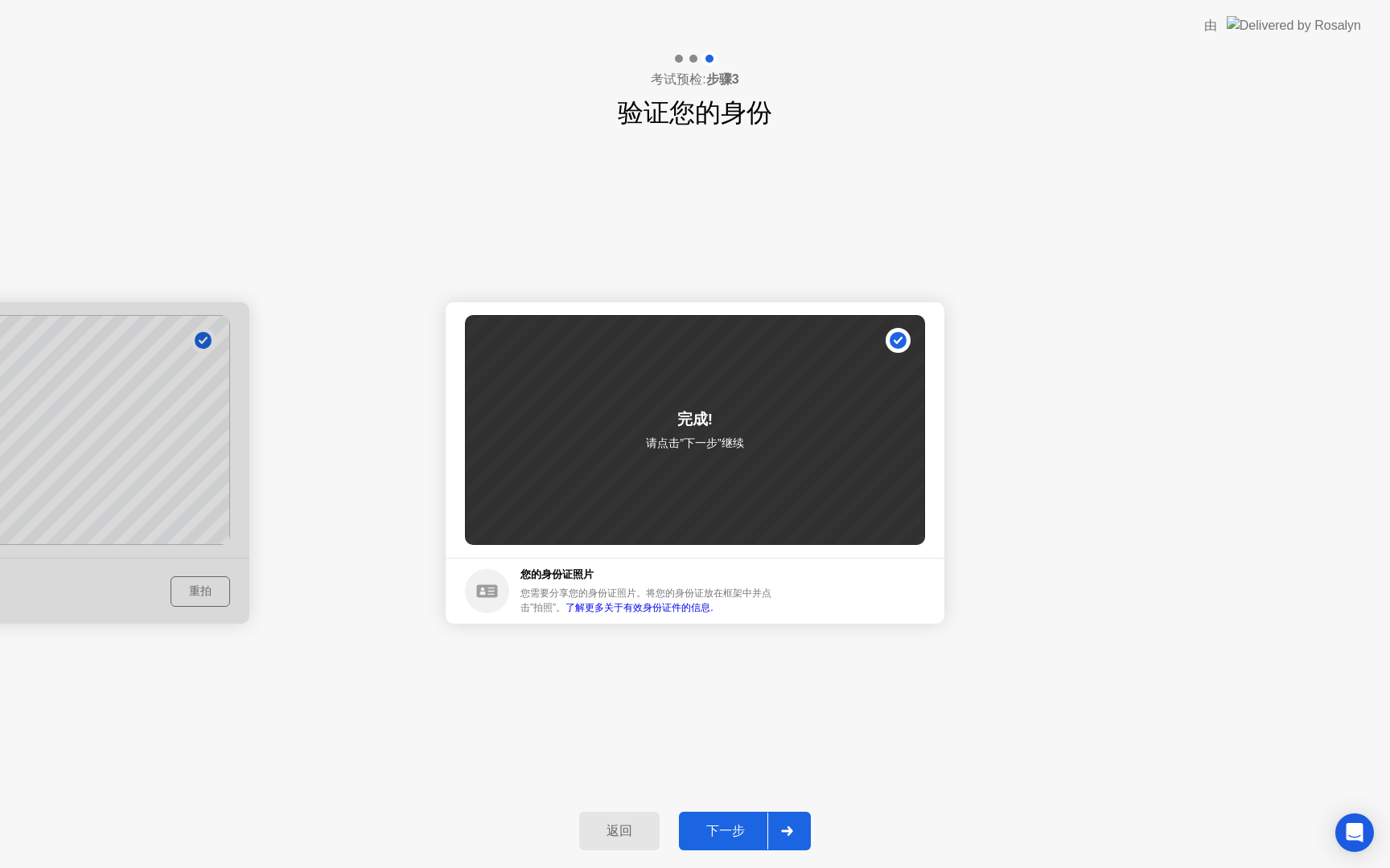
click at [750, 823] on div "下一步" at bounding box center [725, 831] width 84 height 17
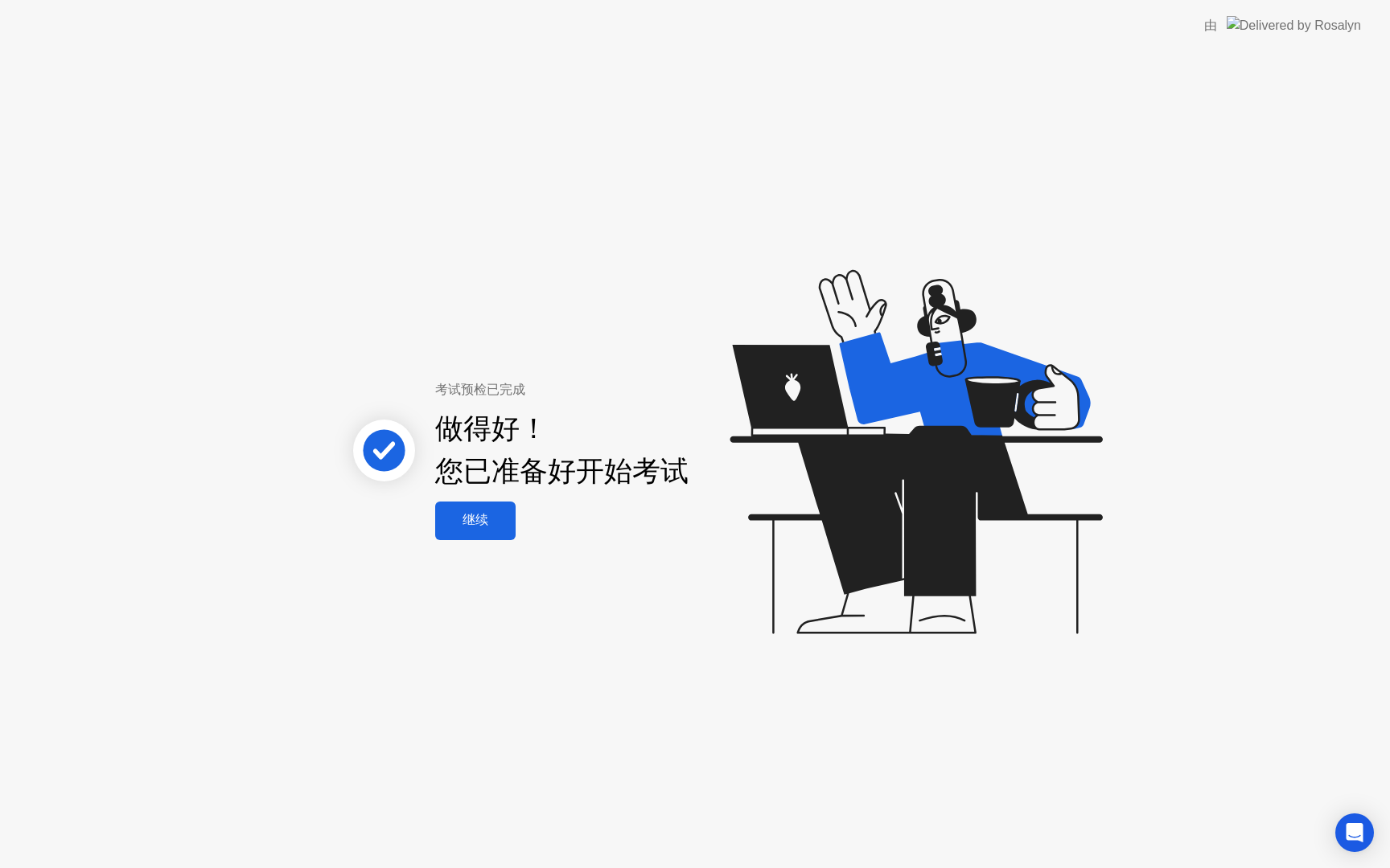
click at [488, 520] on div "继续" at bounding box center [475, 520] width 71 height 17
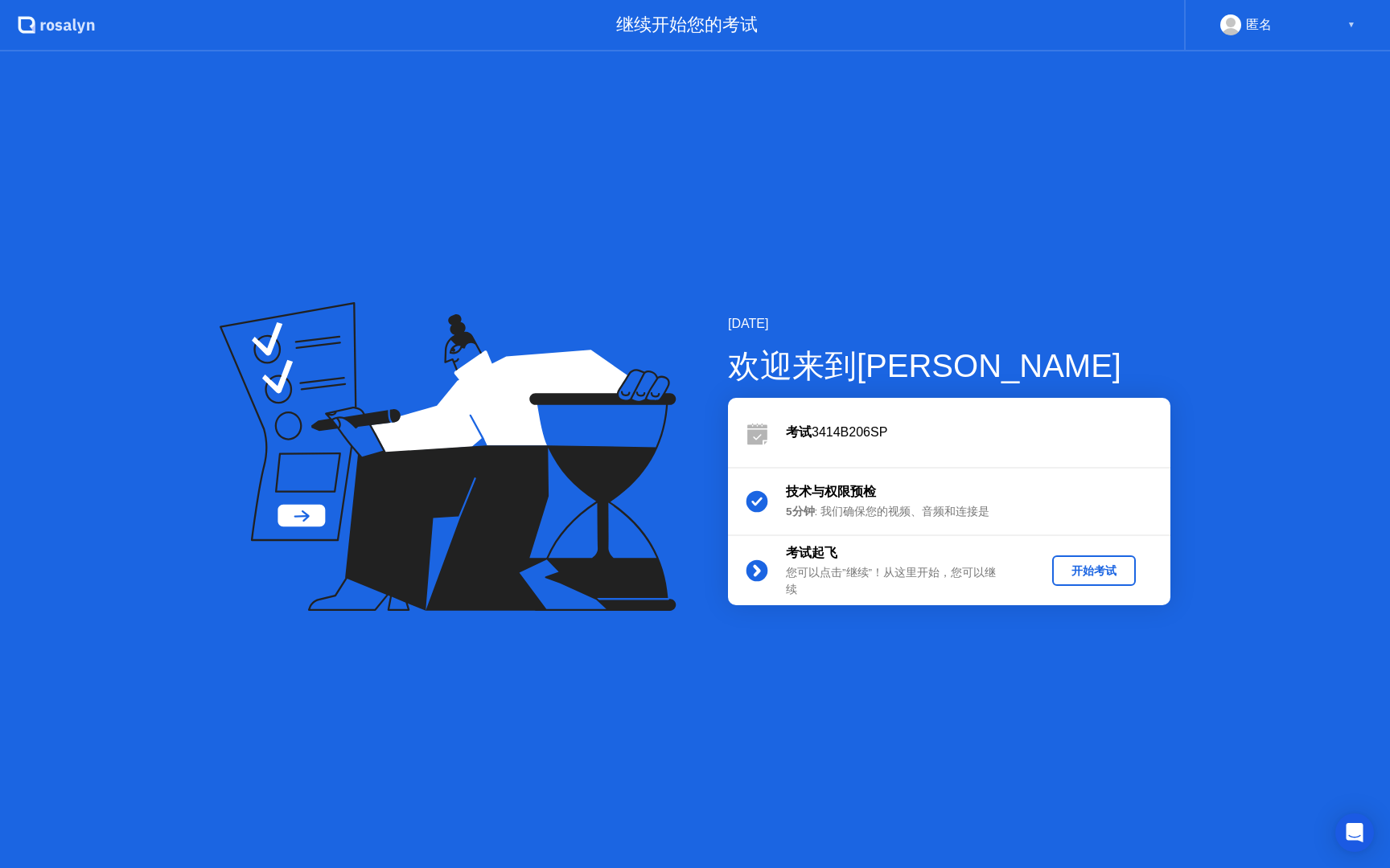
click at [1080, 569] on div "开始考试" at bounding box center [1093, 571] width 71 height 15
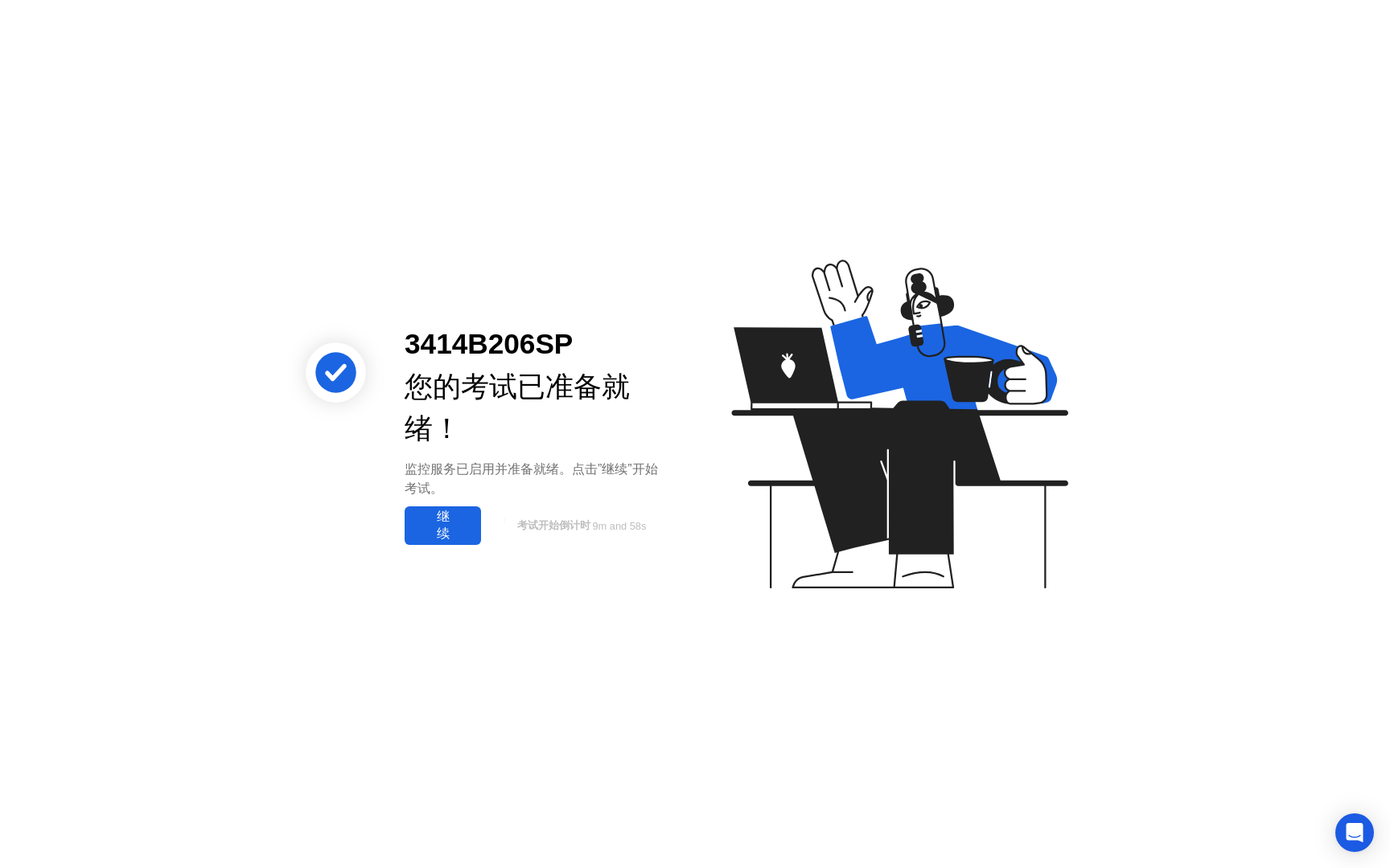
click at [453, 519] on div "继续" at bounding box center [442, 526] width 66 height 34
